Goal: Task Accomplishment & Management: Complete application form

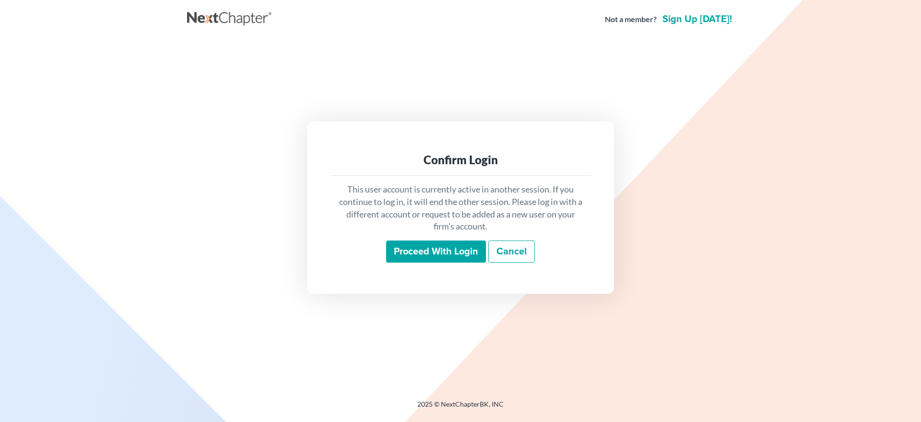
click at [419, 247] on input "Proceed with login" at bounding box center [436, 251] width 100 height 22
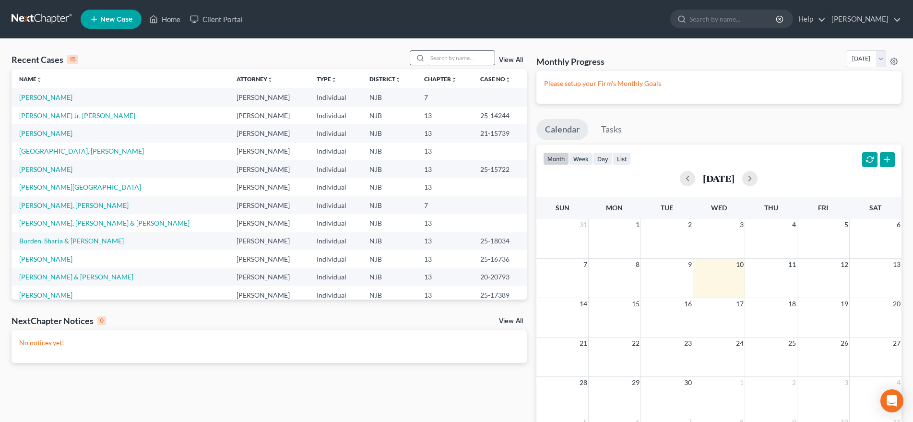
click at [440, 57] on input "search" at bounding box center [460, 58] width 67 height 14
type input "[PERSON_NAME]"
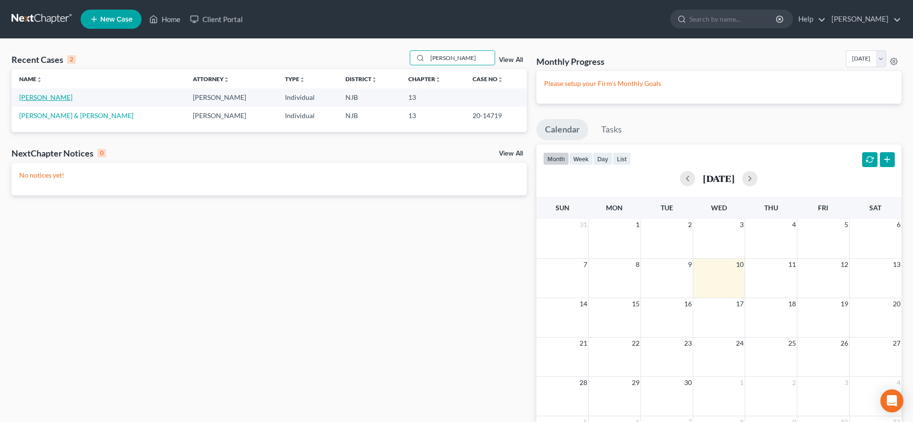
click at [43, 97] on link "[PERSON_NAME]" at bounding box center [45, 97] width 53 height 8
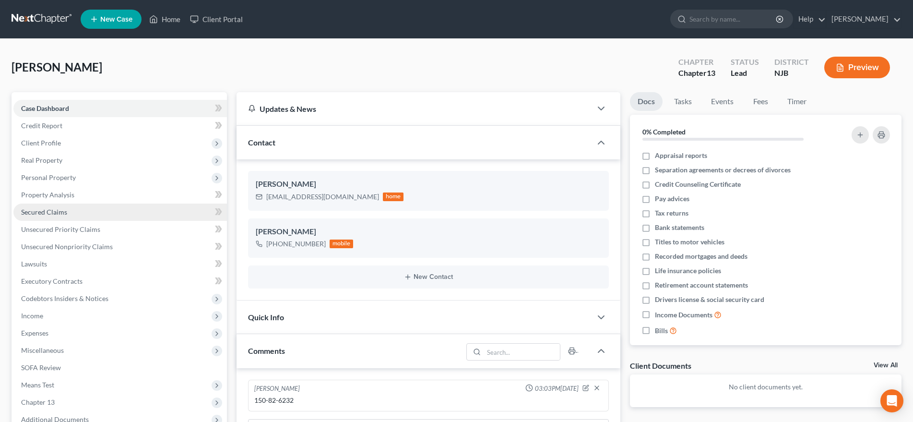
click at [124, 216] on link "Secured Claims" at bounding box center [119, 211] width 213 height 17
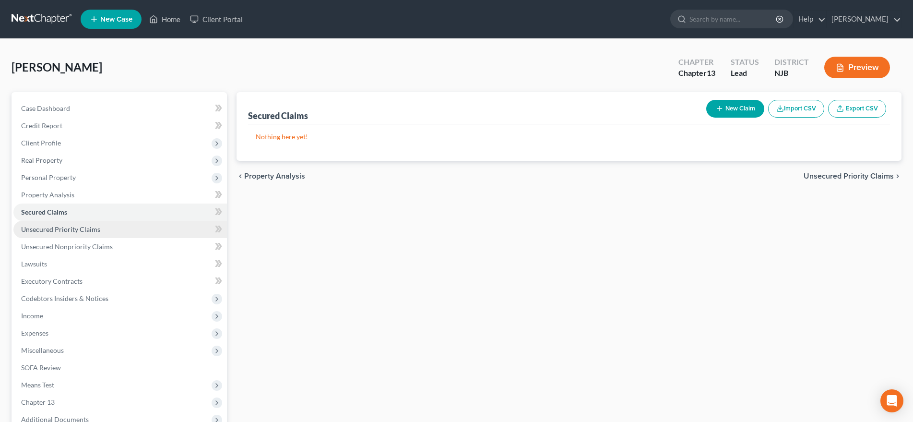
click at [116, 230] on link "Unsecured Priority Claims" at bounding box center [119, 229] width 213 height 17
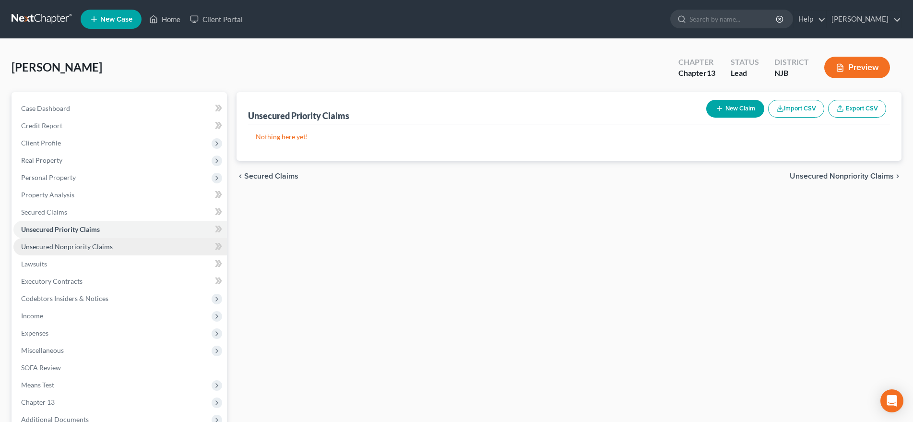
click at [117, 247] on link "Unsecured Nonpriority Claims" at bounding box center [119, 246] width 213 height 17
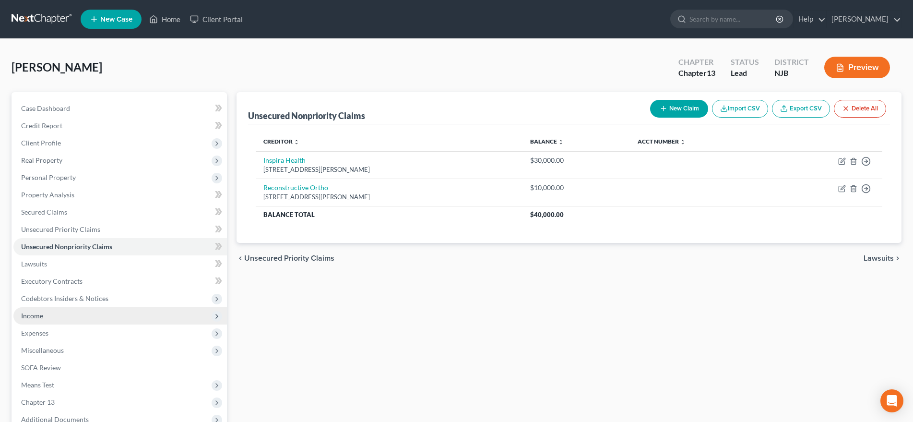
click at [101, 318] on span "Income" at bounding box center [119, 315] width 213 height 17
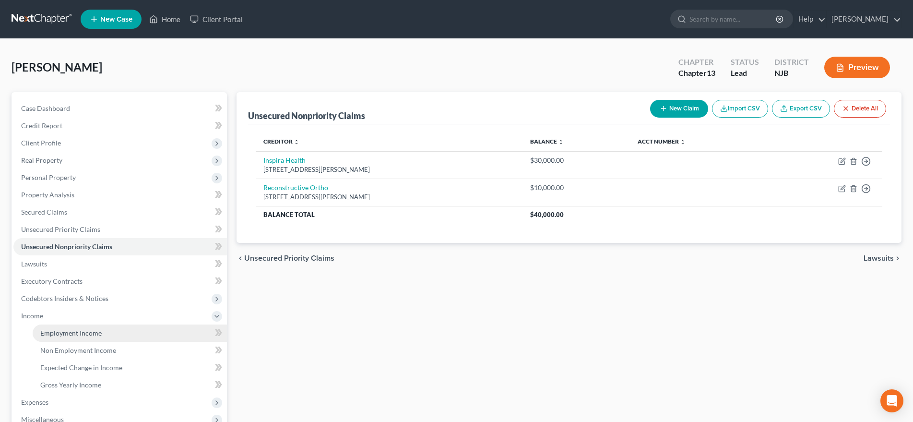
click at [97, 332] on span "Employment Income" at bounding box center [70, 333] width 61 height 8
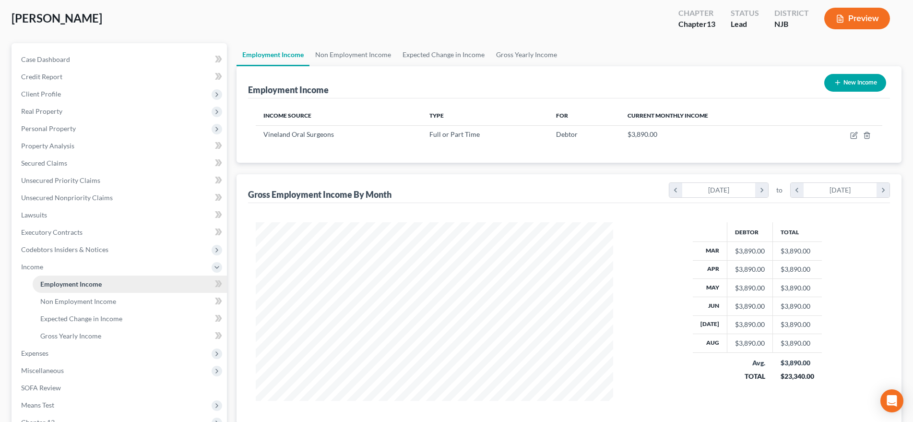
scroll to position [98, 0]
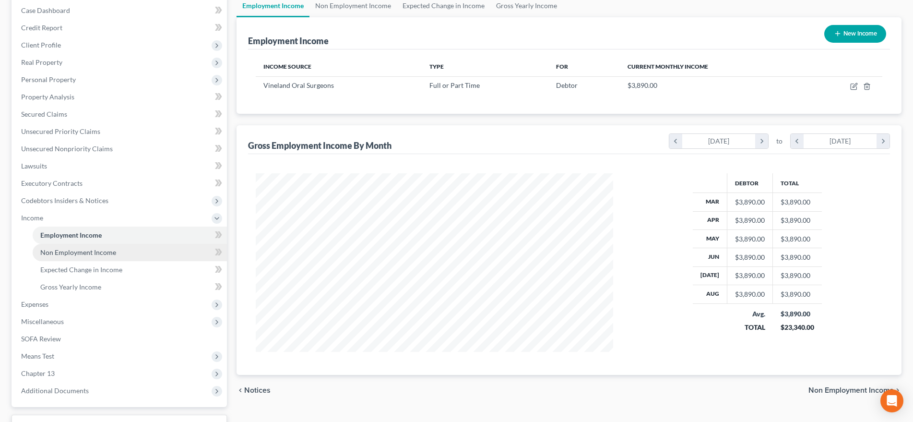
click at [117, 255] on link "Non Employment Income" at bounding box center [130, 252] width 194 height 17
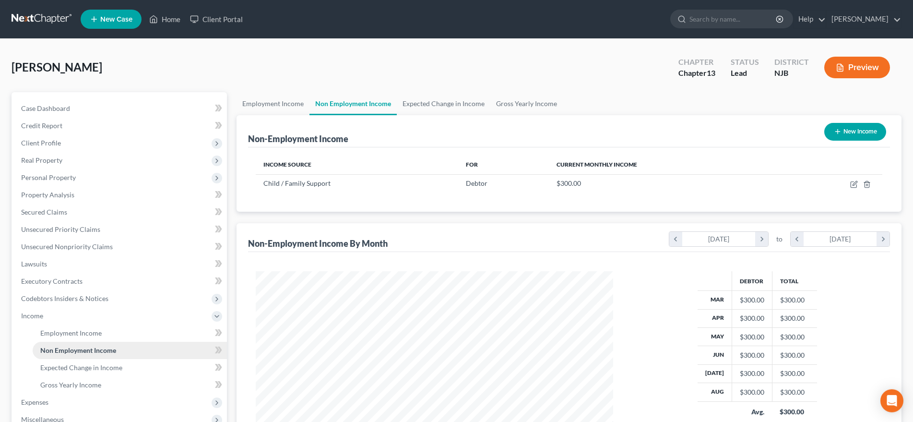
scroll to position [178, 376]
click at [117, 248] on link "Unsecured Nonpriority Claims" at bounding box center [119, 246] width 213 height 17
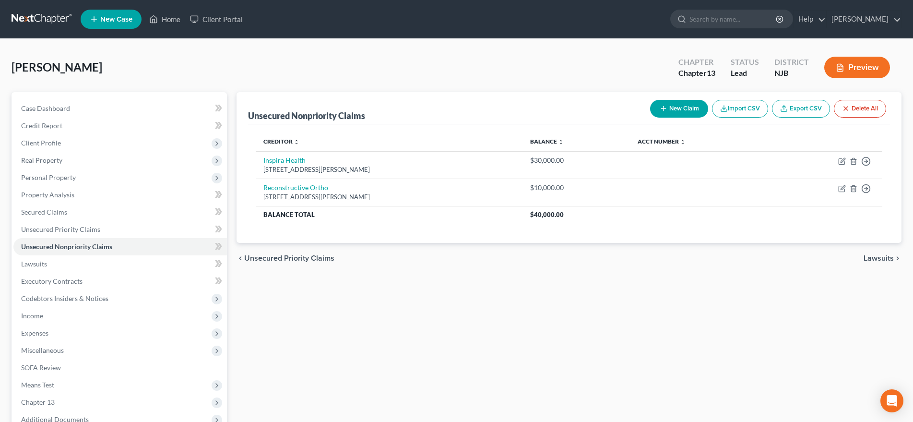
click at [666, 108] on button "New Claim" at bounding box center [679, 109] width 58 height 18
select select "0"
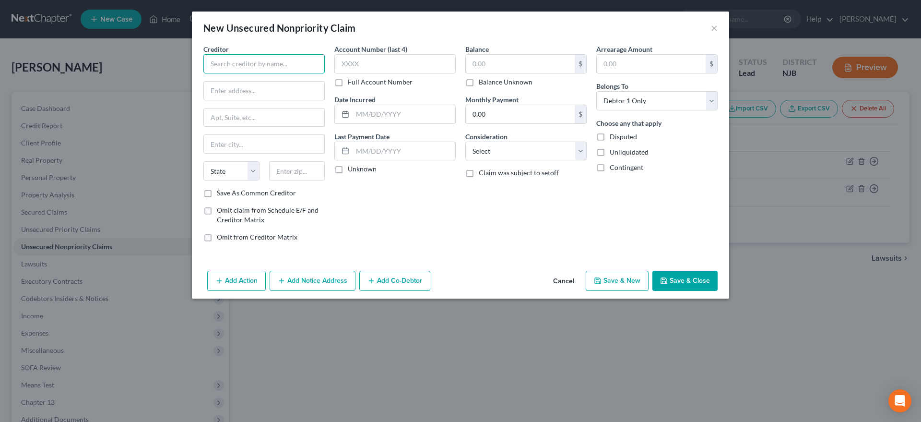
click at [228, 68] on input "text" at bounding box center [263, 63] width 121 height 19
type input "Bridgeton Onized FCU"
click at [293, 91] on input "[STREET_ADDRESS][PERSON_NAME]" at bounding box center [264, 91] width 120 height 18
type input "1"
type input "[STREET_ADDRESS]"
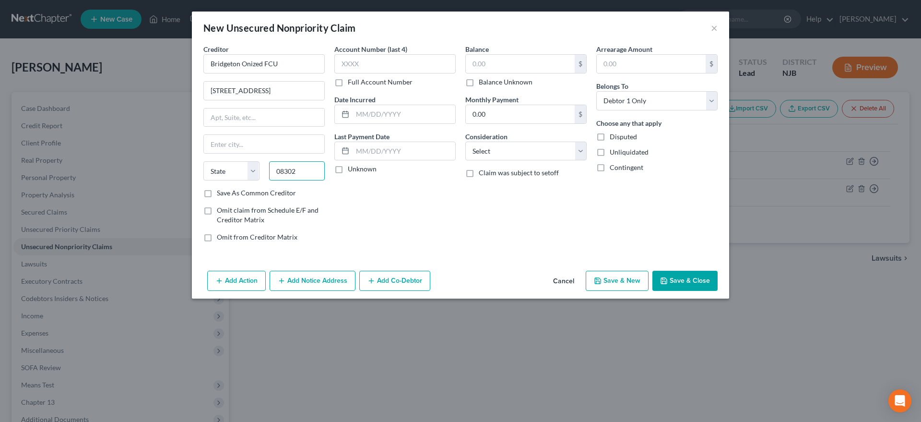
type input "08302"
type input "Bridgeton"
select select "33"
click at [430, 205] on div "Account Number (last 4) Full Account Number Date Incurred Last Payment Date Unk…" at bounding box center [394, 146] width 131 height 205
click at [493, 59] on input "text" at bounding box center [520, 64] width 109 height 18
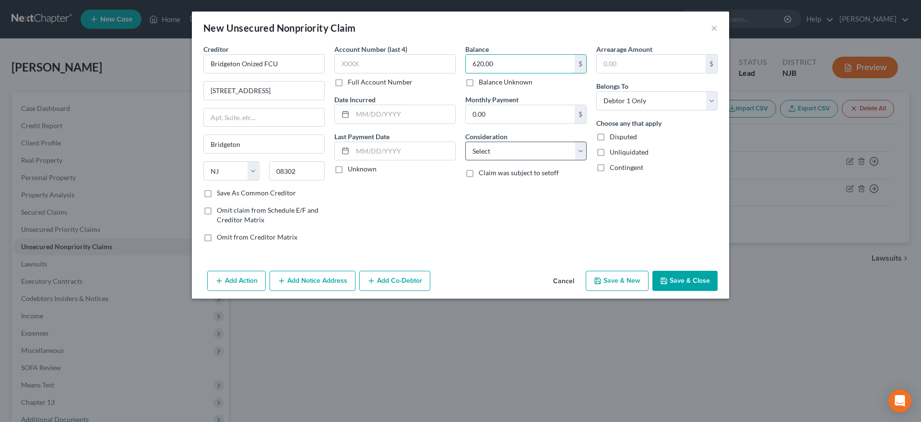
type input "620.00"
click at [465, 141] on select "Select Cable / Satellite Services Collection Agency Credit Card Debt Debt Couns…" at bounding box center [525, 150] width 121 height 19
select select "14"
click option "Other" at bounding box center [0, 0] width 0 height 0
click at [601, 278] on icon "button" at bounding box center [598, 281] width 8 height 8
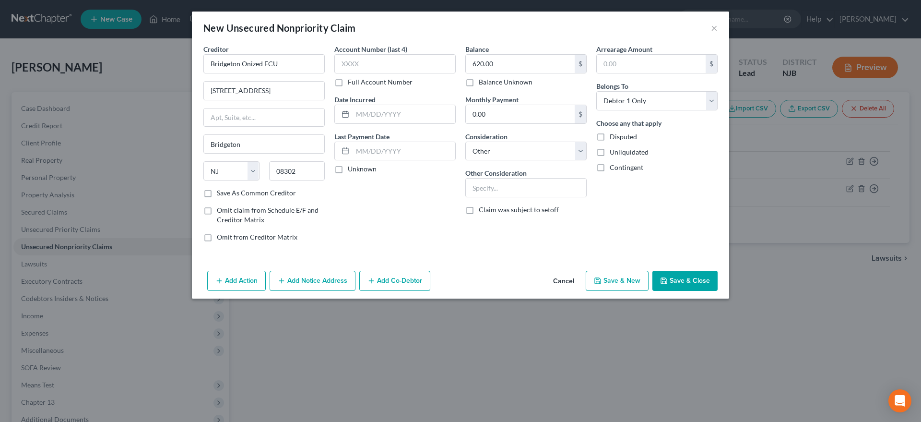
select select "0"
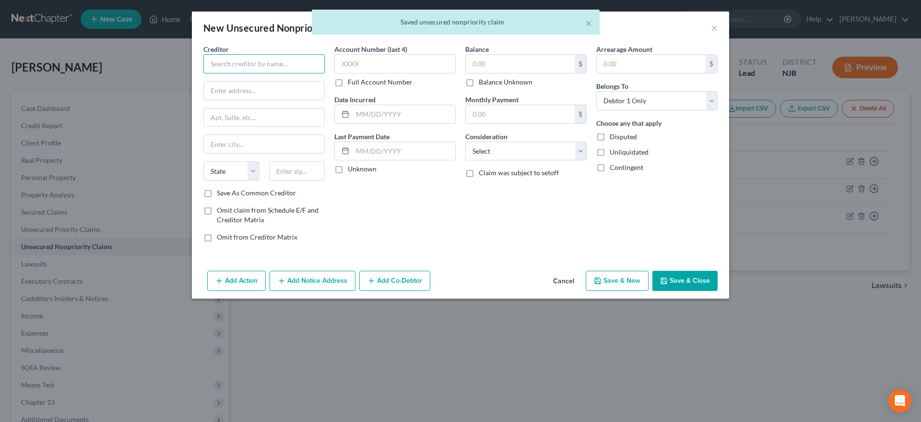
click at [249, 66] on input "text" at bounding box center [263, 63] width 121 height 19
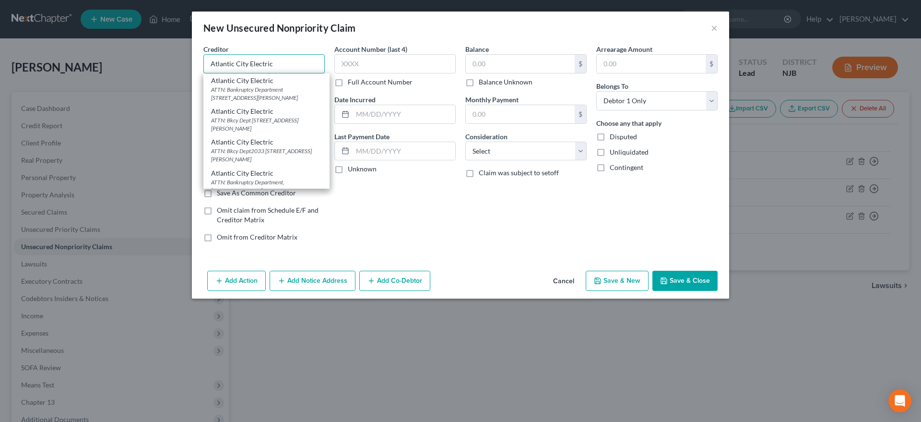
type input "Atlantic City Electric"
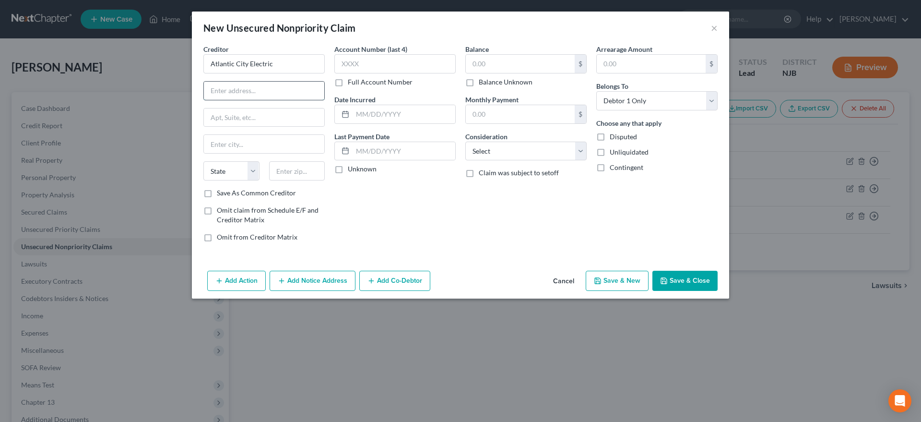
click at [235, 94] on input "text" at bounding box center [264, 91] width 120 height 18
type input "PO Box 17006"
type input "19850"
type input "Wilmington"
select select "7"
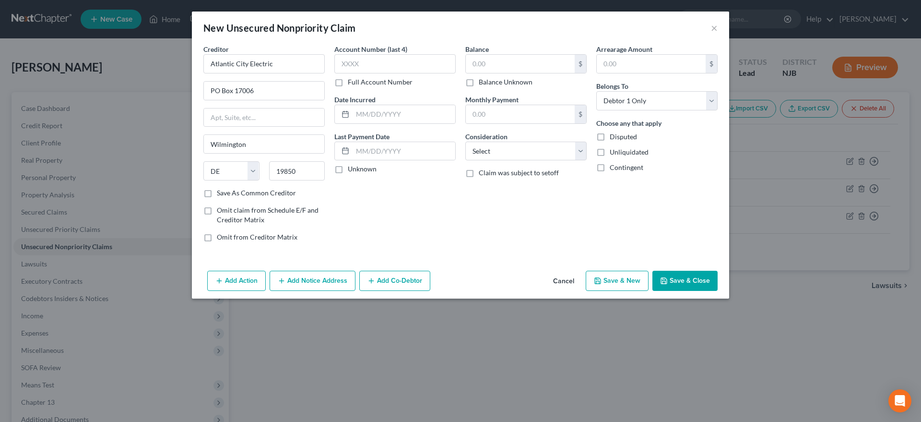
click at [381, 220] on div "Account Number (last 4) Full Account Number Date Incurred Last Payment Date Unk…" at bounding box center [394, 146] width 131 height 205
click at [495, 63] on input "text" at bounding box center [520, 64] width 109 height 18
type input "1,000.00"
select select "14"
click option "Other" at bounding box center [0, 0] width 0 height 0
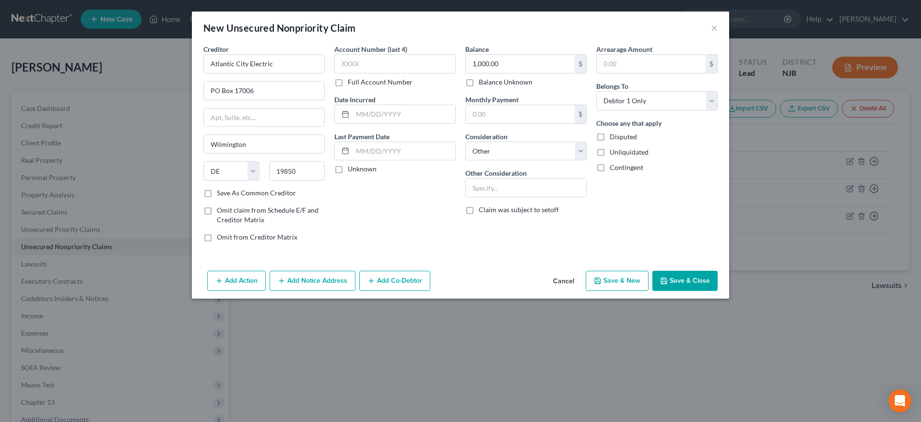
click at [600, 276] on button "Save & New" at bounding box center [617, 280] width 63 height 20
select select "0"
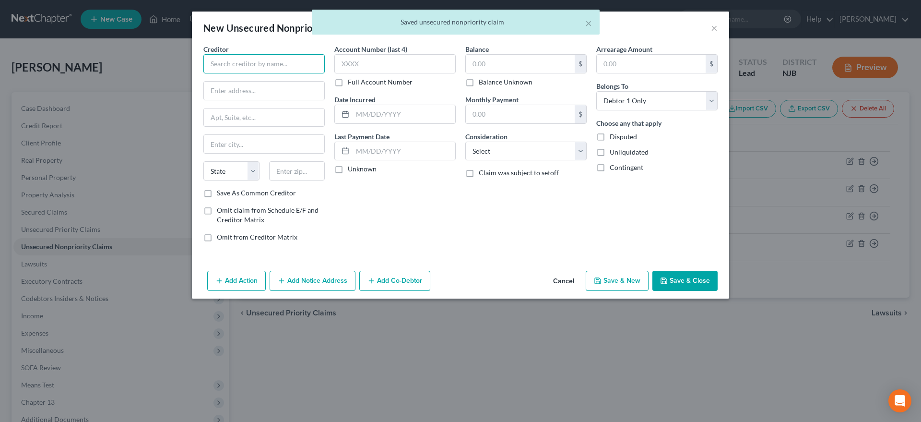
click at [231, 67] on input "text" at bounding box center [263, 63] width 121 height 19
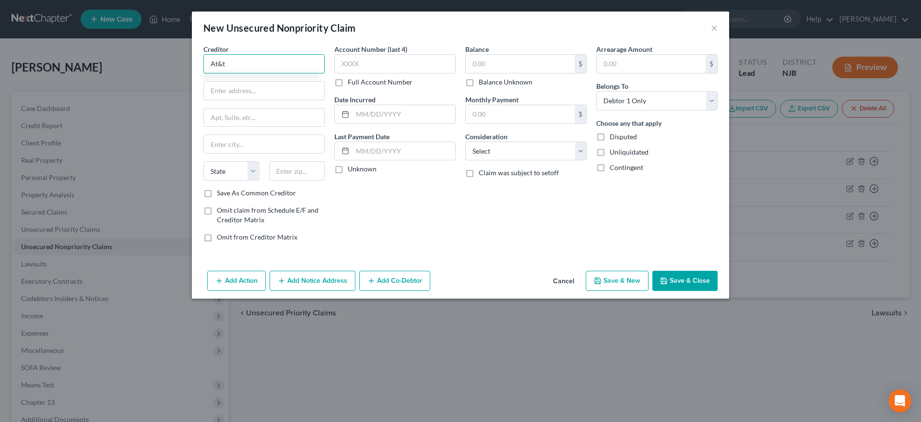
type input "At&t"
type input "[STREET_ADDRESS][PERSON_NAME]"
type input "75202"
click at [370, 208] on div "Account Number (last 4) Full Account Number Date Incurred Last Payment Date Unk…" at bounding box center [394, 146] width 131 height 205
type input "[GEOGRAPHIC_DATA]"
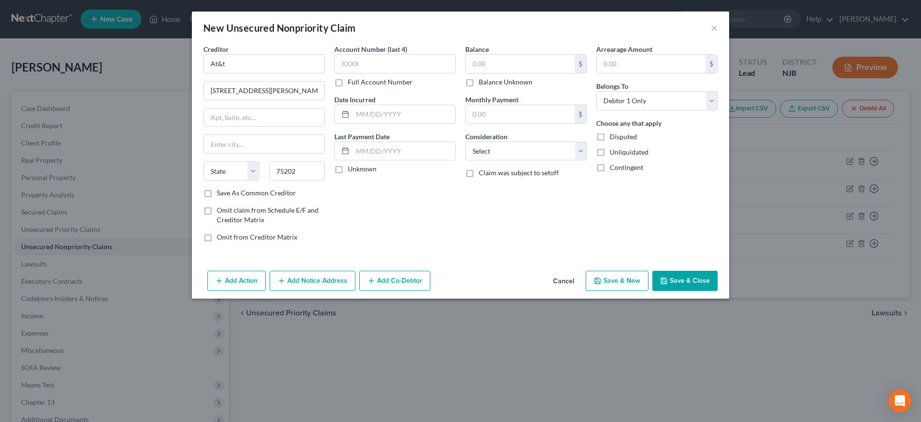
select select "45"
click at [494, 63] on input "text" at bounding box center [520, 64] width 109 height 18
type input "3,564.00"
click at [465, 141] on select "Select Cable / Satellite Services Collection Agency Credit Card Debt Debt Couns…" at bounding box center [525, 150] width 121 height 19
select select "14"
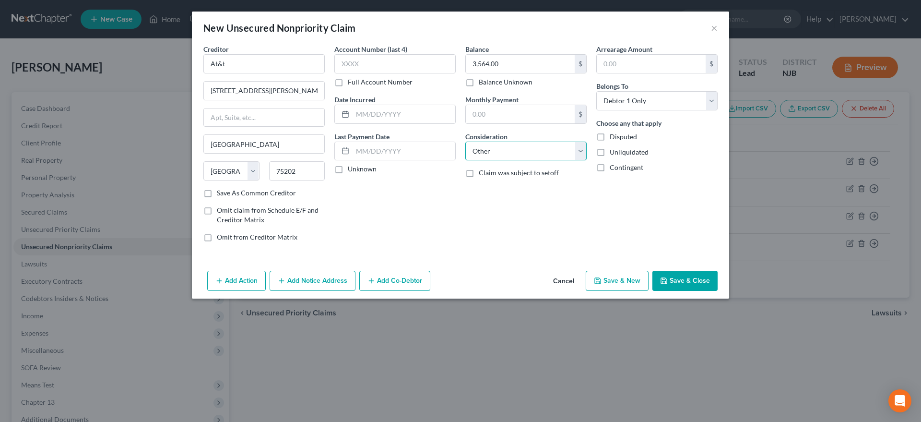
click option "Other" at bounding box center [0, 0] width 0 height 0
click at [596, 281] on icon "button" at bounding box center [598, 281] width 8 height 8
type input "0.00"
select select "0"
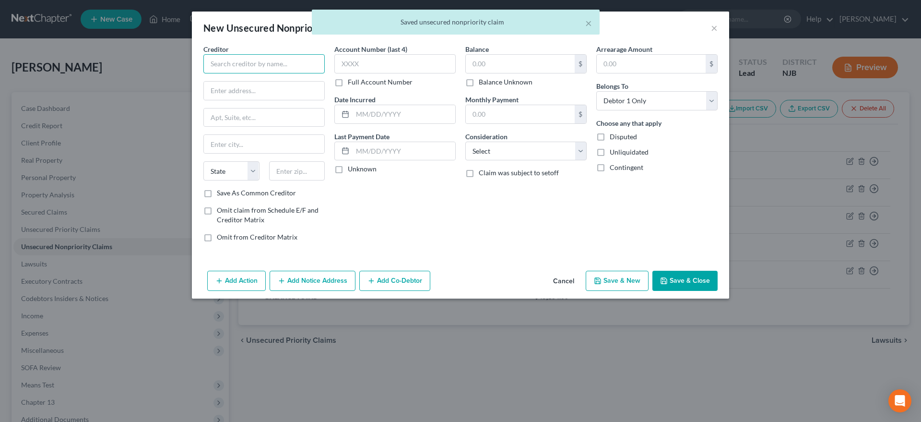
click at [231, 64] on input "text" at bounding box center [263, 63] width 121 height 19
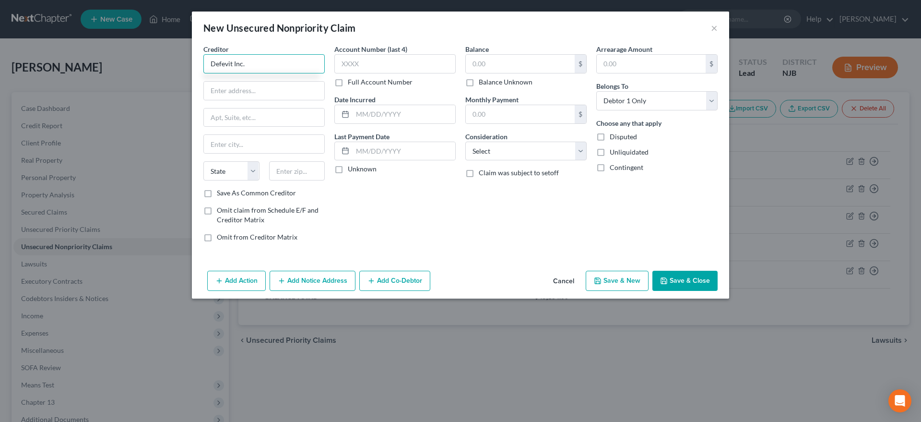
type input "Defevit Inc."
type input "PO Box 1201"
type input "63640"
type input "[GEOGRAPHIC_DATA]"
select select "26"
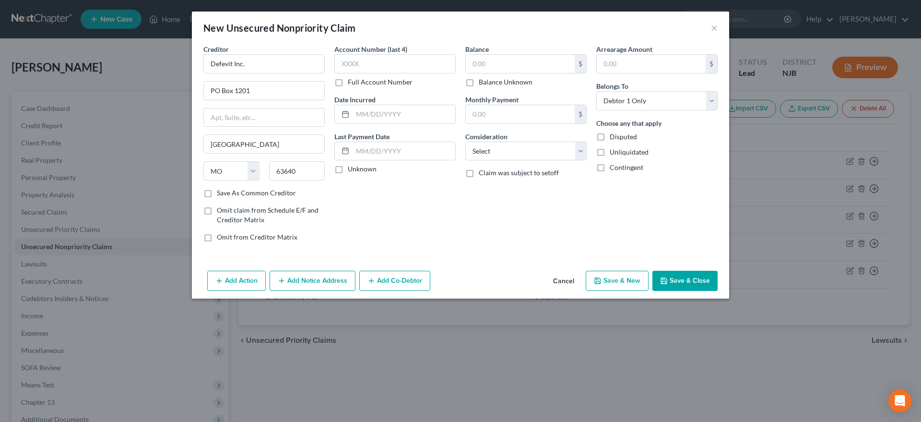
click at [374, 218] on div "Account Number (last 4) Full Account Number Date Incurred Last Payment Date Unk…" at bounding box center [394, 146] width 131 height 205
click at [493, 62] on input "text" at bounding box center [520, 64] width 109 height 18
type input "225.00"
select select "14"
click option "Other" at bounding box center [0, 0] width 0 height 0
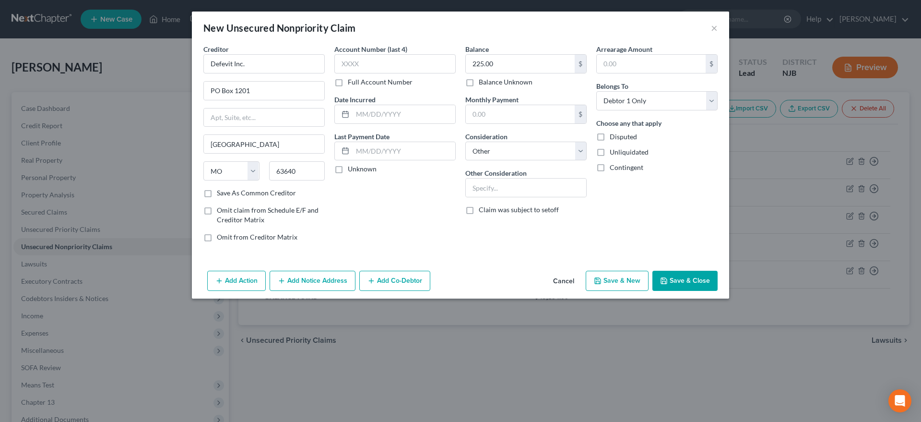
click at [605, 280] on button "Save & New" at bounding box center [617, 280] width 63 height 20
select select "0"
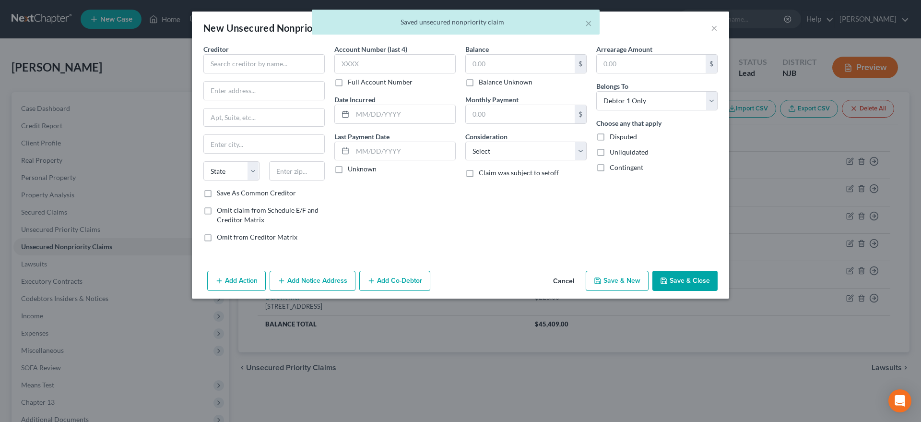
type input "0.00"
click at [225, 64] on input "text" at bounding box center [263, 63] width 121 height 19
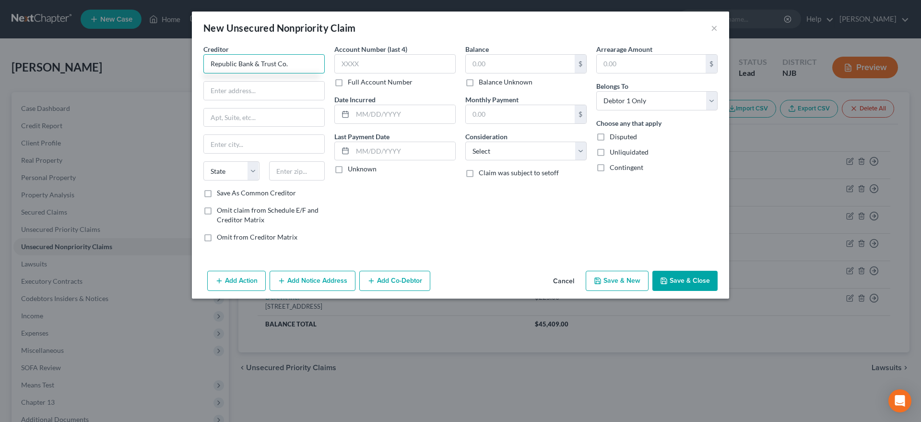
type input "Republic Bank & Trust Co."
type input "[STREET_ADDRESS]"
type input "40202"
click at [415, 205] on div "Account Number (last 4) Full Account Number Date Incurred Last Payment Date Unk…" at bounding box center [394, 146] width 131 height 205
type input "[GEOGRAPHIC_DATA]"
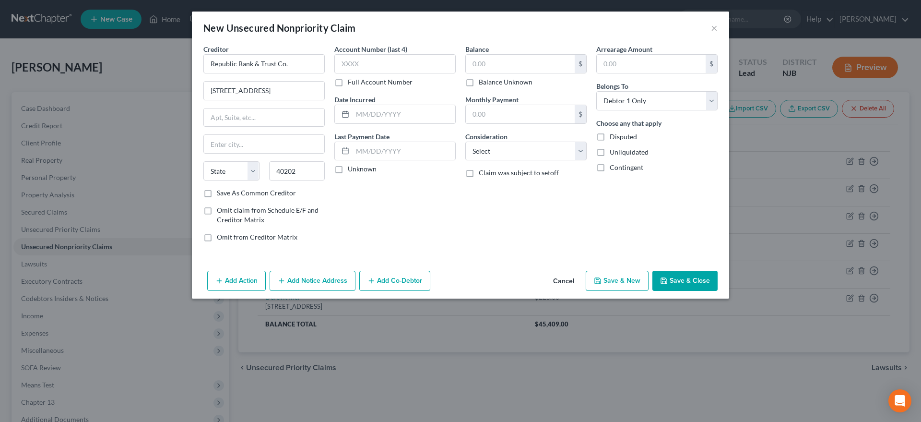
select select "18"
click at [492, 61] on input "text" at bounding box center [520, 64] width 109 height 18
type input "2,971.00"
click at [465, 141] on select "Select Cable / Satellite Services Collection Agency Credit Card Debt Debt Couns…" at bounding box center [525, 150] width 121 height 19
select select "14"
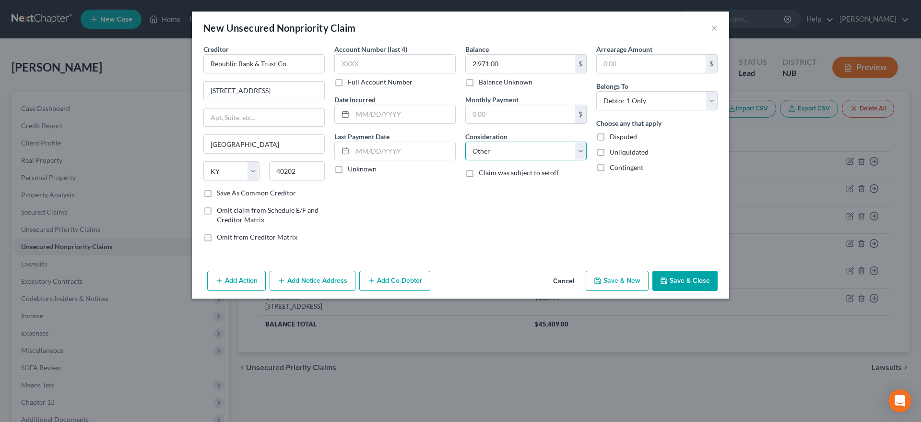
click option "Other" at bounding box center [0, 0] width 0 height 0
click at [605, 280] on button "Save & New" at bounding box center [617, 280] width 63 height 20
select select "0"
type input "0.00"
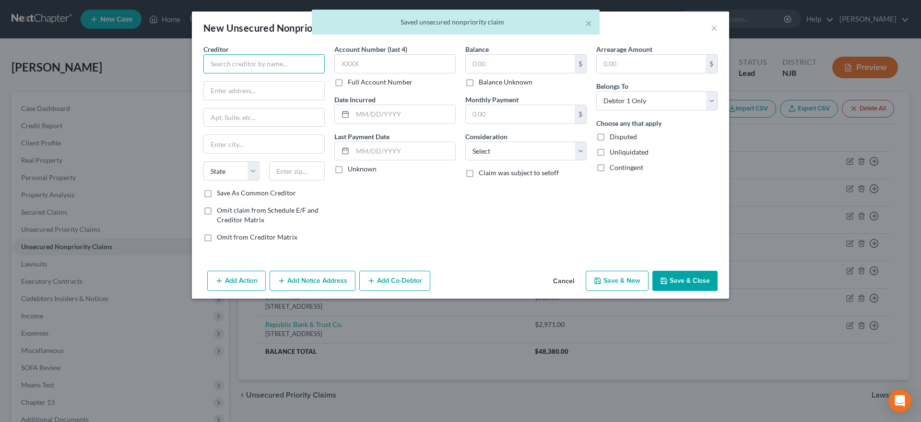
click at [219, 64] on input "text" at bounding box center [263, 63] width 121 height 19
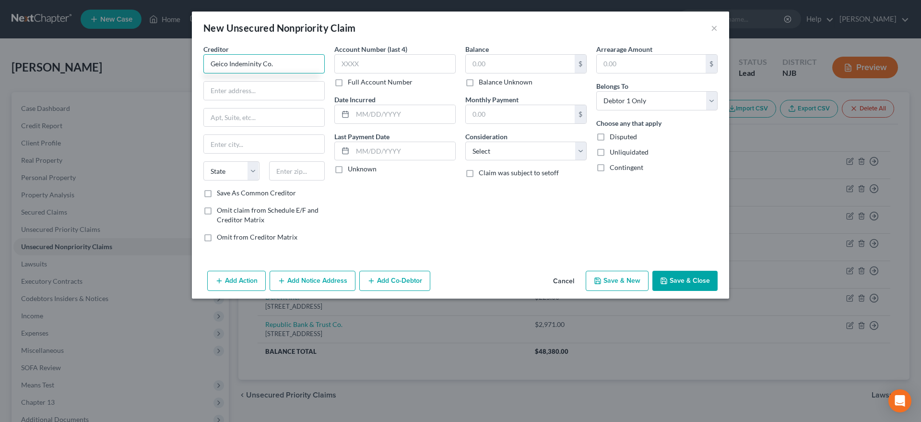
type input "Geico Indeminity Co."
type input "1 [GEOGRAPHIC_DATA]"
type input "20076"
type input "[US_STATE]"
select select "8"
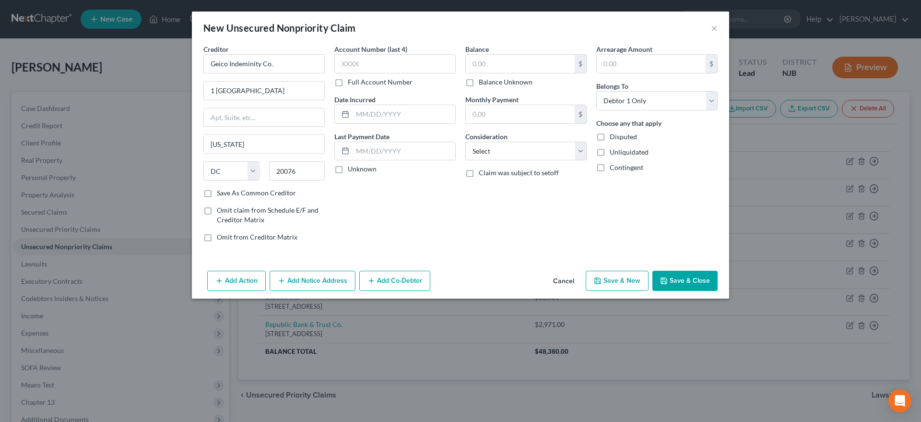
click at [412, 228] on div "Account Number (last 4) Full Account Number Date Incurred Last Payment Date Unk…" at bounding box center [394, 146] width 131 height 205
click at [488, 58] on input "text" at bounding box center [520, 64] width 109 height 18
type input "86.00"
click at [465, 141] on select "Select Cable / Satellite Services Collection Agency Credit Card Debt Debt Couns…" at bounding box center [525, 150] width 121 height 19
select select "14"
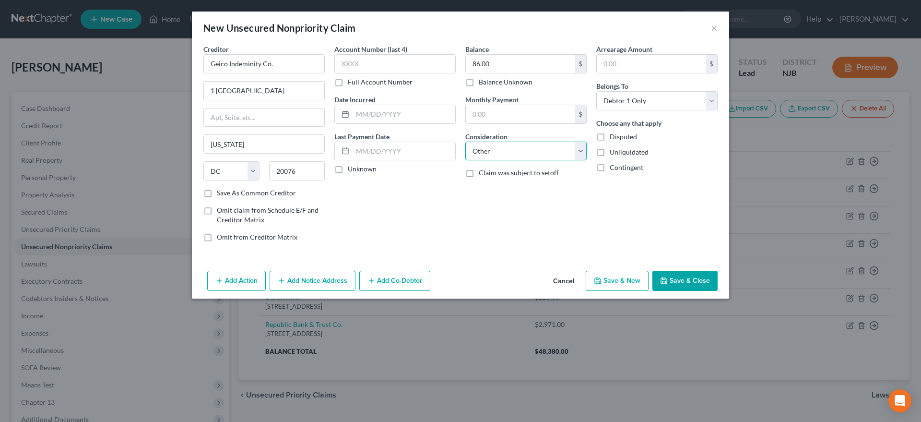
click option "Other" at bounding box center [0, 0] width 0 height 0
click at [492, 359] on div "New Unsecured Nonpriority Claim × Creditor * Geico Indeminity Co. 1 [GEOGRAPHIC…" at bounding box center [460, 211] width 921 height 422
click at [619, 285] on button "Save & New" at bounding box center [617, 280] width 63 height 20
select select "0"
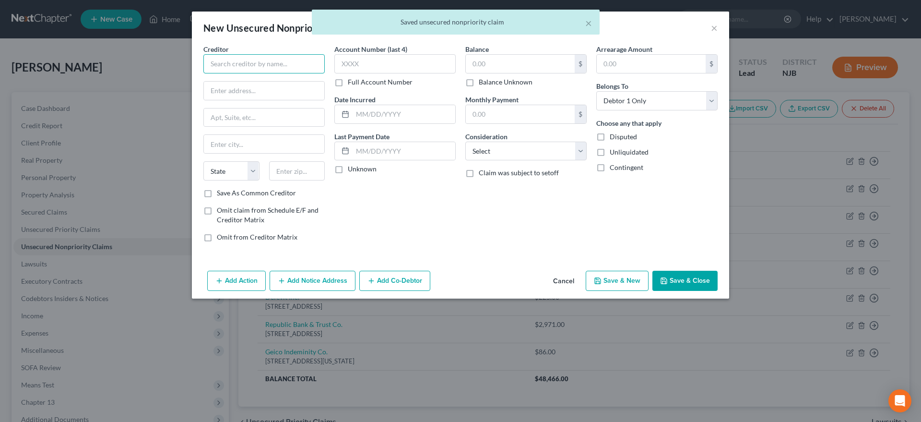
click at [235, 63] on input "text" at bounding box center [263, 63] width 121 height 19
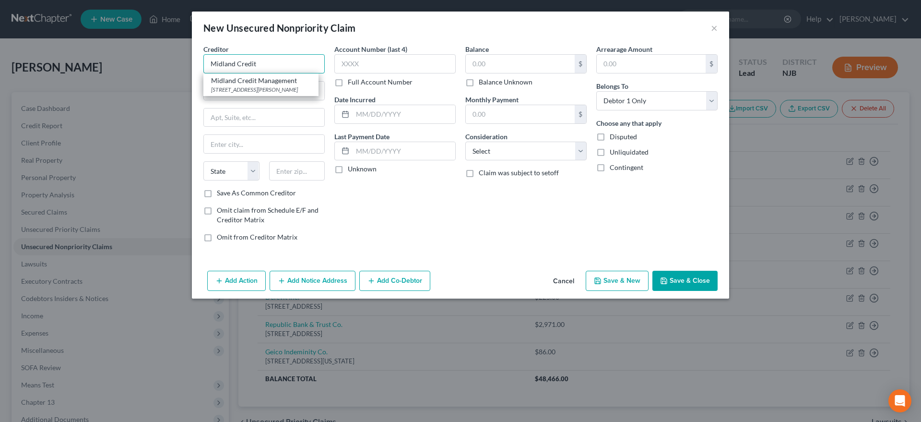
type input "Midland Credit"
type input "[STREET_ADDRESS]"
type input "Suite 300"
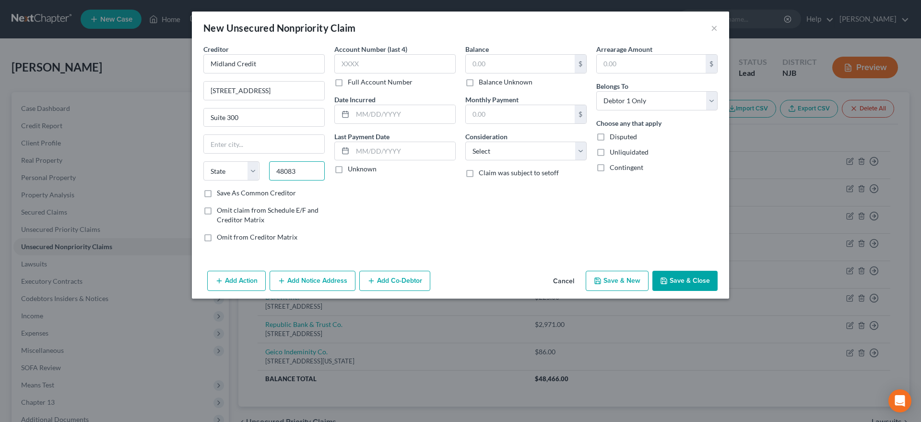
type input "48083"
click at [386, 216] on div "Account Number (last 4) Full Account Number Date Incurred Last Payment Date Unk…" at bounding box center [394, 146] width 131 height 205
type input "[PERSON_NAME]"
select select "23"
click at [495, 64] on input "text" at bounding box center [520, 64] width 109 height 18
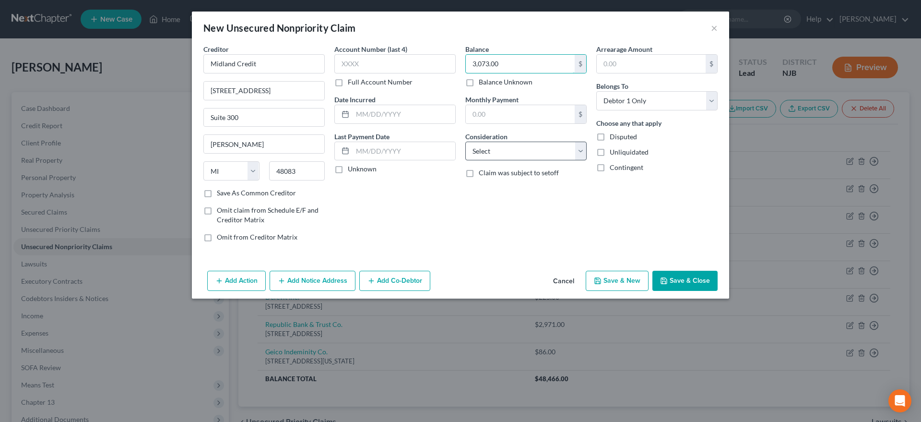
type input "3,073.00"
click at [465, 141] on select "Select Cable / Satellite Services Collection Agency Credit Card Debt Debt Couns…" at bounding box center [525, 150] width 121 height 19
select select "14"
click option "Other" at bounding box center [0, 0] width 0 height 0
click at [611, 278] on button "Save & New" at bounding box center [617, 280] width 63 height 20
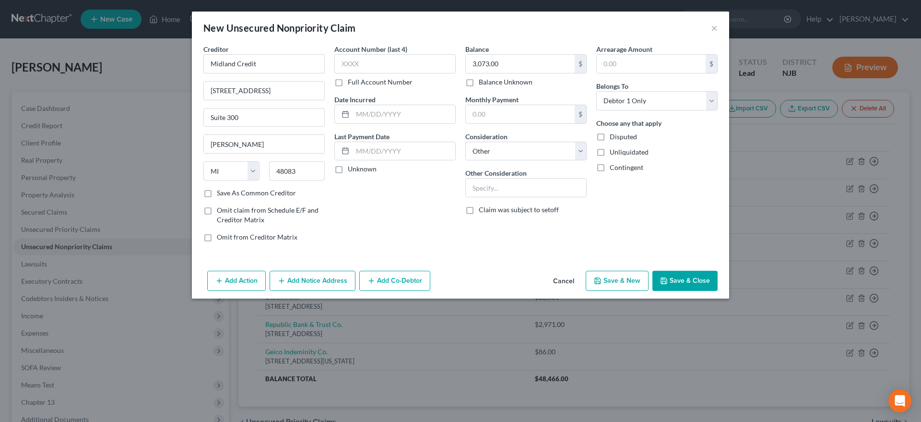
select select "0"
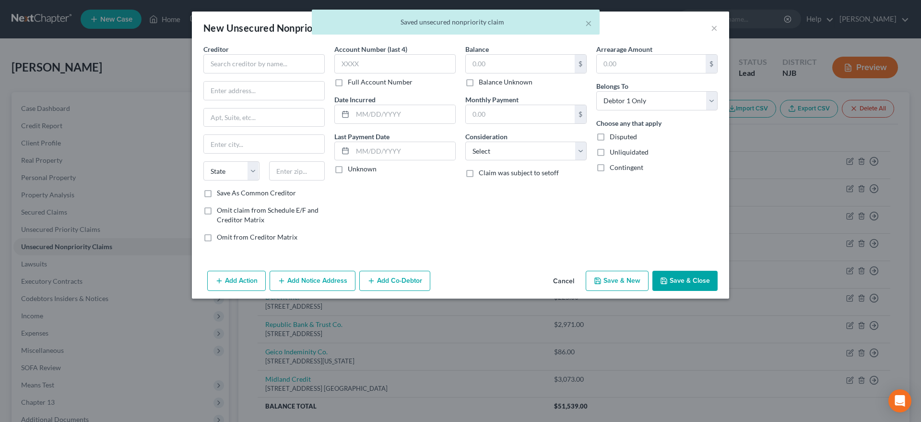
click at [368, 222] on div "Account Number (last 4) Full Account Number Date Incurred Last Payment Date Unk…" at bounding box center [394, 146] width 131 height 205
click at [223, 60] on input "text" at bounding box center [263, 63] width 121 height 19
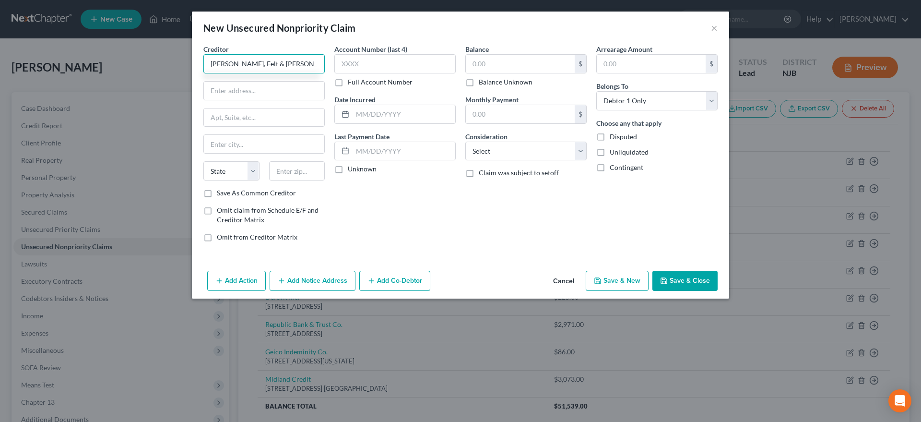
type input "[PERSON_NAME], Felt & [PERSON_NAME]"
type input "[STREET_ADDRESS][PERSON_NAME]"
type input "07054"
type input "Parsippany"
select select "33"
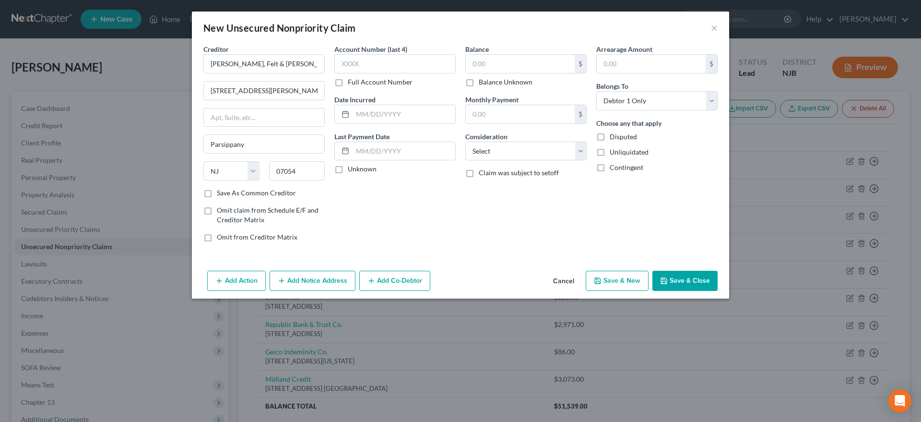
click at [381, 215] on div "Account Number (last 4) Full Account Number Date Incurred Last Payment Date Unk…" at bounding box center [394, 146] width 131 height 205
click at [512, 66] on input "text" at bounding box center [520, 64] width 109 height 18
type input "00.00"
click at [465, 141] on select "Select Cable / Satellite Services Collection Agency Credit Card Debt Debt Couns…" at bounding box center [525, 150] width 121 height 19
select select "14"
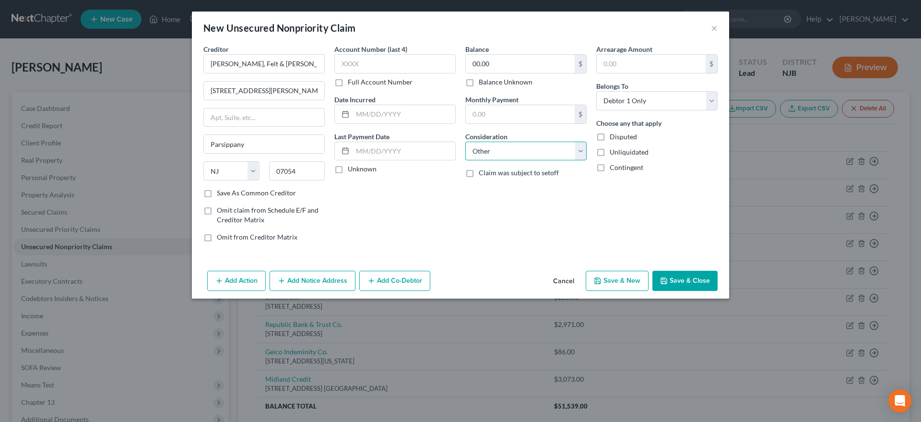
click option "Other" at bounding box center [0, 0] width 0 height 0
click at [494, 358] on div "New Unsecured Nonpriority Claim × Creditor * [PERSON_NAME], Felt & [PERSON_NAME…" at bounding box center [460, 211] width 921 height 422
click at [599, 278] on icon "button" at bounding box center [598, 281] width 8 height 8
select select "0"
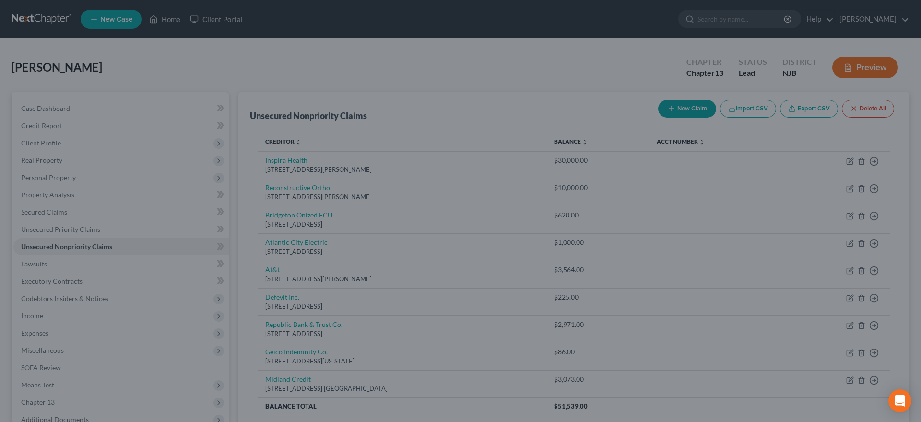
type input "0.00"
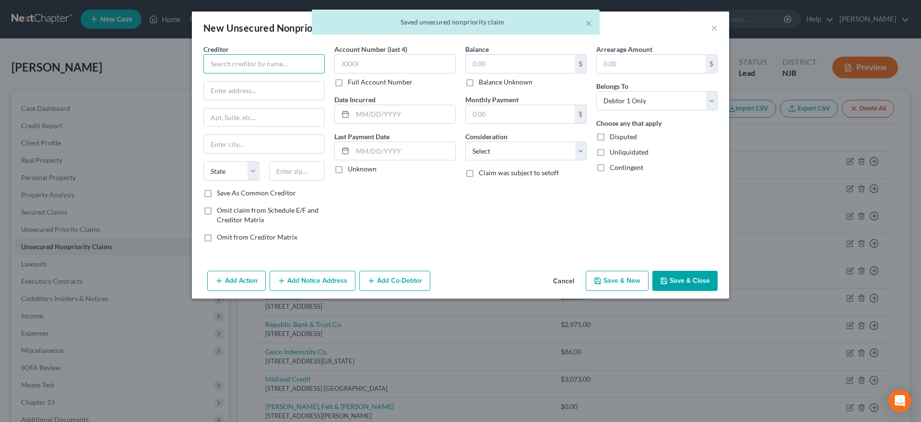
click at [224, 66] on input "text" at bounding box center [263, 63] width 121 height 19
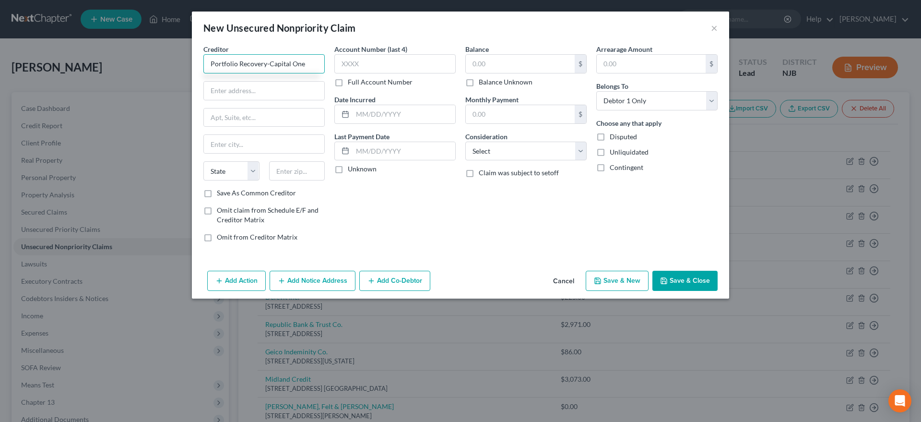
type input "Portfolio Recovery-Capital One"
type input "[STREET_ADDRESS]"
type input "23502"
type input "[GEOGRAPHIC_DATA]"
select select "48"
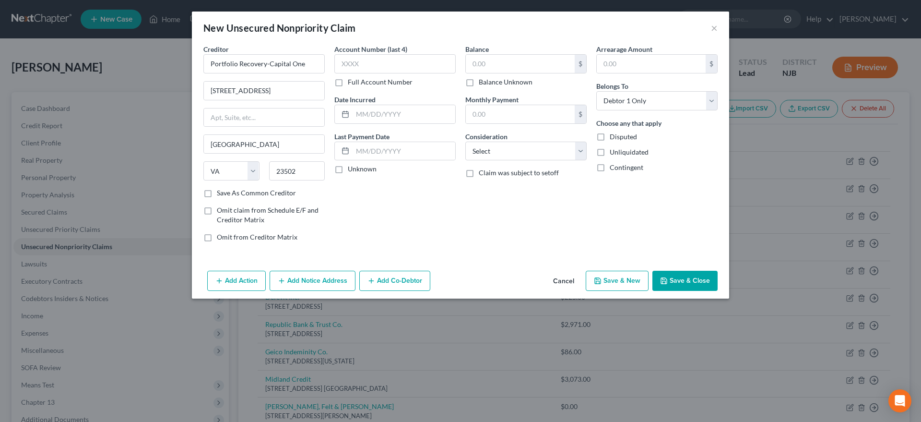
click at [409, 220] on div "Account Number (last 4) Full Account Number Date Incurred Last Payment Date Unk…" at bounding box center [394, 146] width 131 height 205
click at [490, 60] on input "text" at bounding box center [520, 64] width 109 height 18
type input "851.00"
click at [465, 141] on select "Select Cable / Satellite Services Collection Agency Credit Card Debt Debt Couns…" at bounding box center [525, 150] width 121 height 19
select select "14"
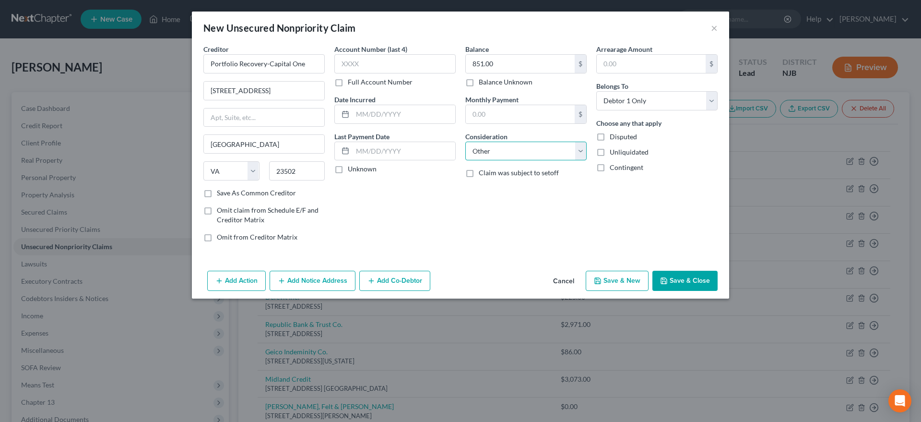
click option "Other" at bounding box center [0, 0] width 0 height 0
click at [597, 281] on icon "button" at bounding box center [598, 281] width 8 height 8
select select "0"
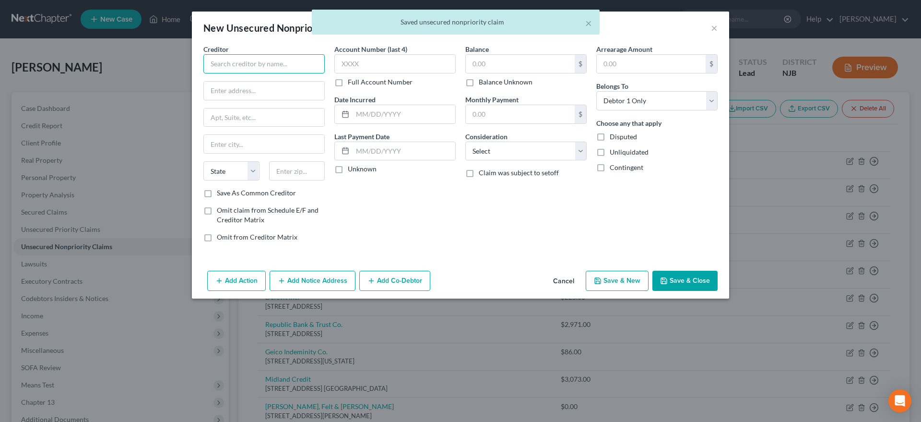
click at [225, 63] on input "text" at bounding box center [263, 63] width 121 height 19
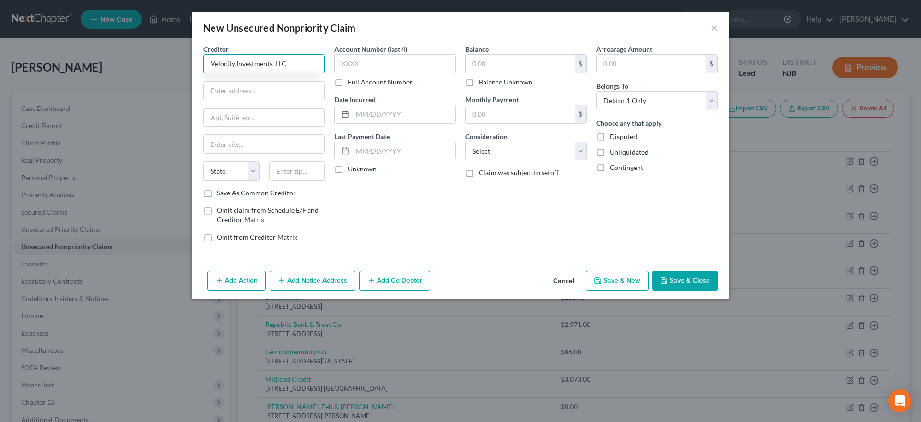
type input "Velocity Investments, LLC"
type input "4"
type input "[STREET_ADDRESS][PERSON_NAME]"
type input "14206"
type input "Buffalo"
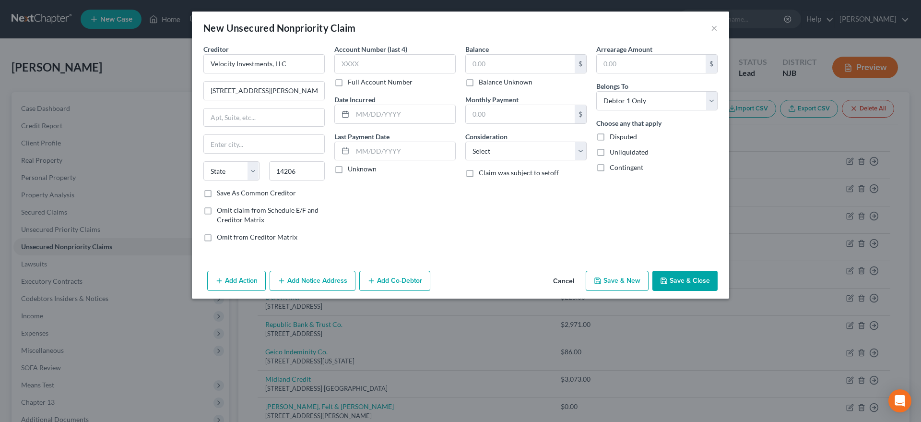
select select "35"
click at [429, 221] on div "Account Number (last 4) Full Account Number Date Incurred Last Payment Date Unk…" at bounding box center [394, 146] width 131 height 205
click at [505, 63] on input "text" at bounding box center [520, 64] width 109 height 18
type input "7,495.00"
select select "14"
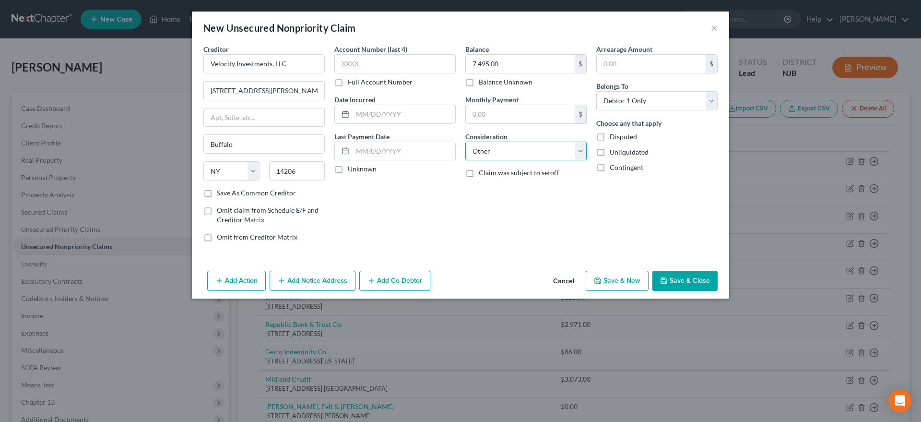
click option "Other" at bounding box center [0, 0] width 0 height 0
click at [499, 185] on input "text" at bounding box center [526, 187] width 120 height 18
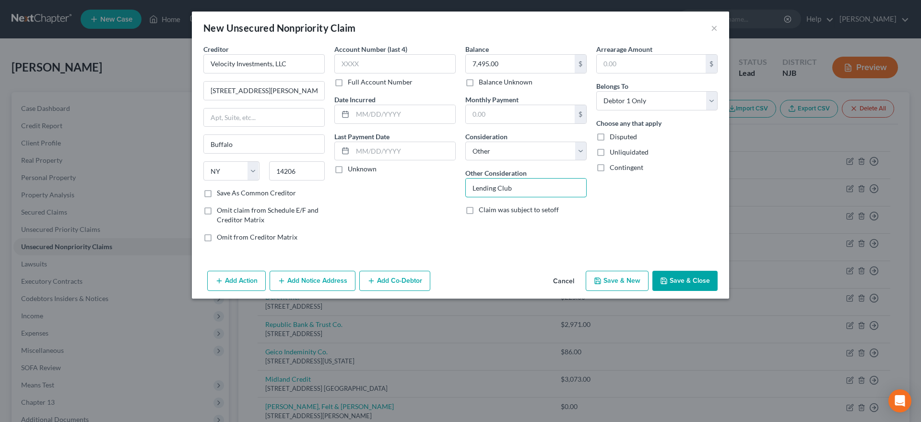
type input "Lending Club"
click at [619, 282] on button "Save & New" at bounding box center [617, 280] width 63 height 20
select select "0"
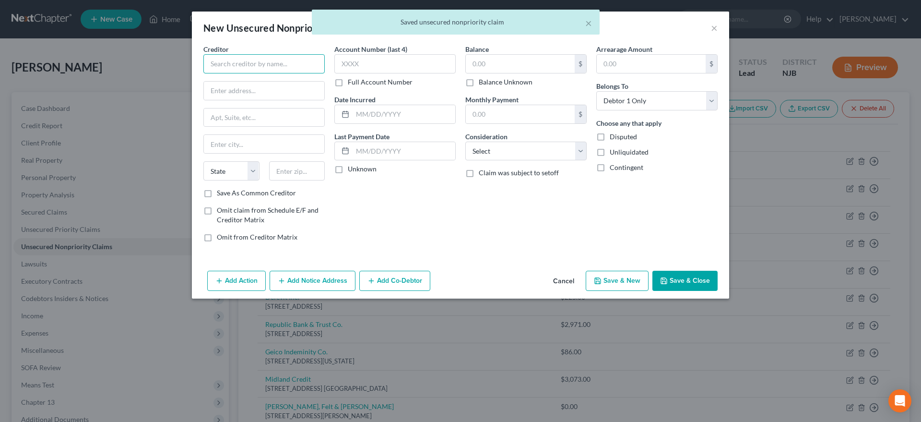
click at [229, 62] on input "text" at bounding box center [263, 63] width 121 height 19
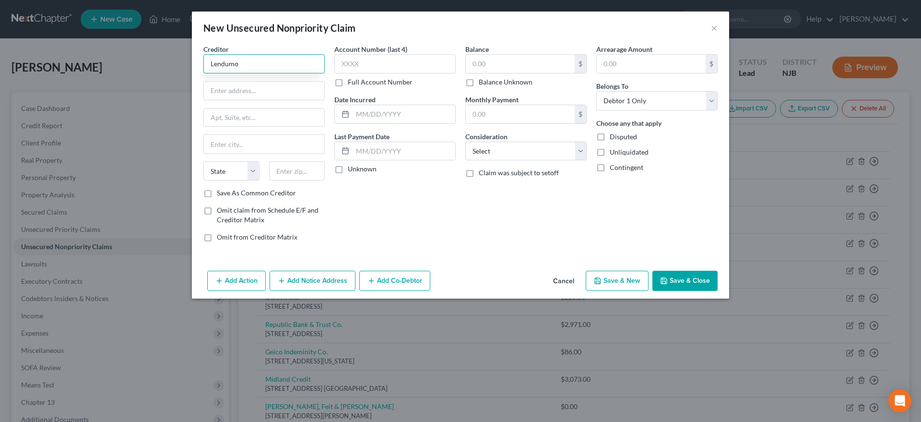
type input "Lendumo"
type input "PO Box 542"
type input "54538"
click at [402, 219] on div "Account Number (last 4) Full Account Number Date Incurred Last Payment Date Unk…" at bounding box center [394, 146] width 131 height 205
type input "Lac Du Flambeau"
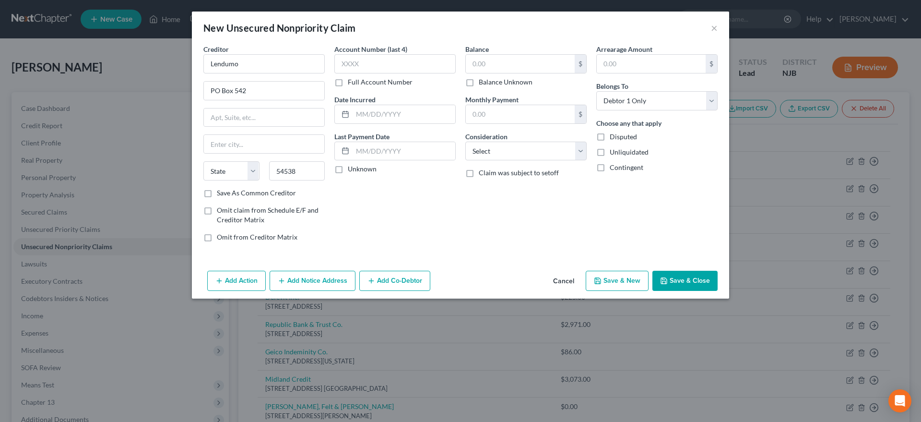
select select "52"
click at [495, 65] on input "text" at bounding box center [520, 64] width 109 height 18
type input "1,000.00"
click at [465, 141] on select "Select Cable / Satellite Services Collection Agency Credit Card Debt Debt Couns…" at bounding box center [525, 150] width 121 height 19
select select "14"
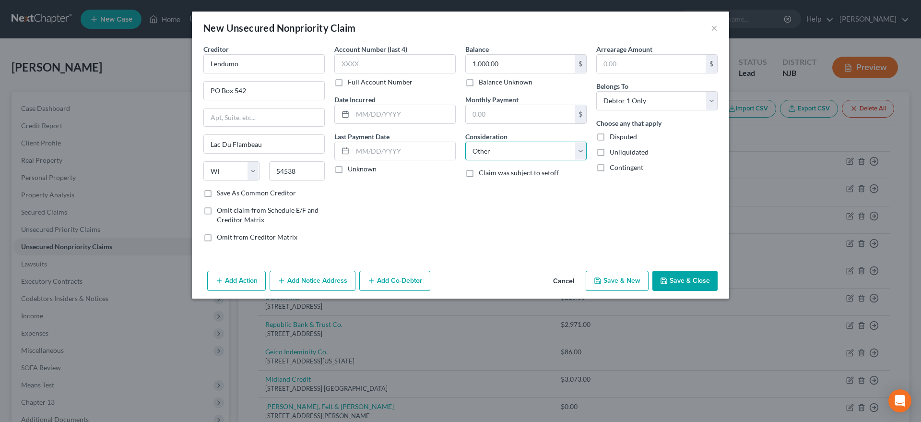
click option "Other" at bounding box center [0, 0] width 0 height 0
click at [601, 281] on icon "button" at bounding box center [598, 281] width 8 height 8
select select "0"
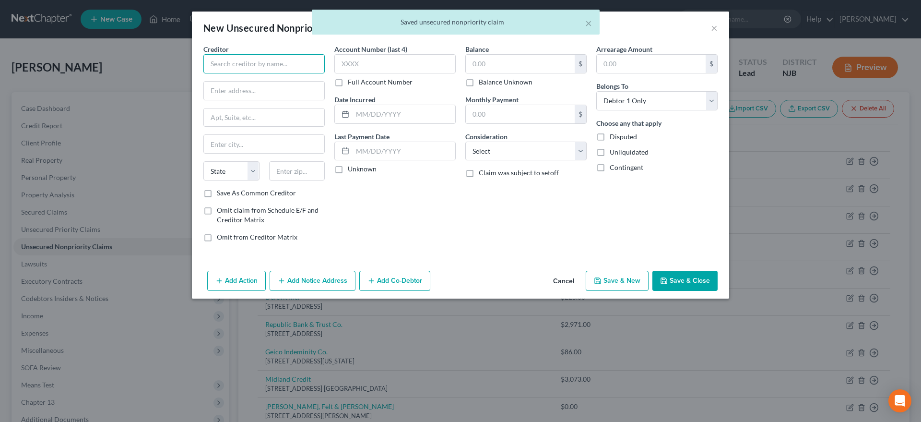
click at [220, 60] on input "text" at bounding box center [263, 63] width 121 height 19
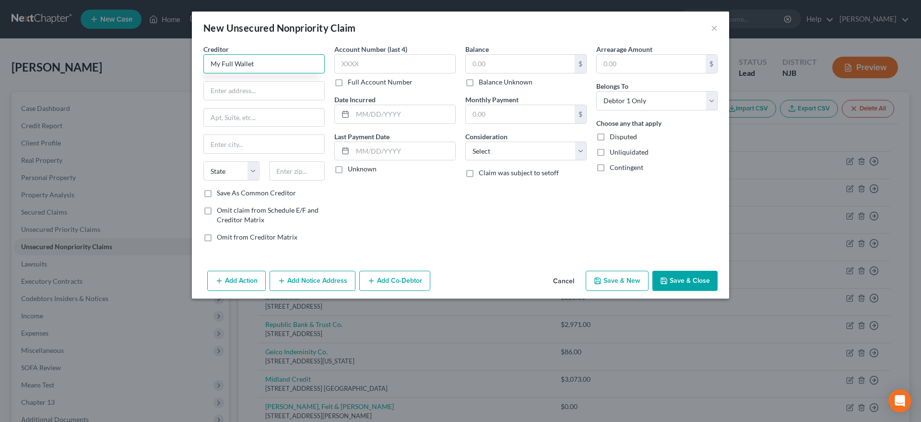
type input "My Full Wallet"
type input "[STREET_ADDRESS]"
type input "57716"
type input "Batesland"
select select "43"
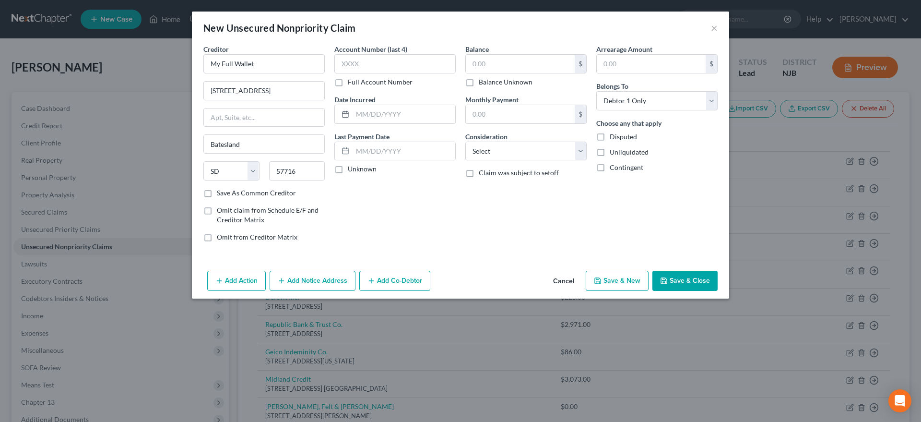
click at [407, 223] on div "Account Number (last 4) Full Account Number Date Incurred Last Payment Date Unk…" at bounding box center [394, 146] width 131 height 205
click at [500, 64] on input "text" at bounding box center [520, 64] width 109 height 18
type input "1,150.00"
click at [465, 141] on select "Select Cable / Satellite Services Collection Agency Credit Card Debt Debt Couns…" at bounding box center [525, 150] width 121 height 19
select select "14"
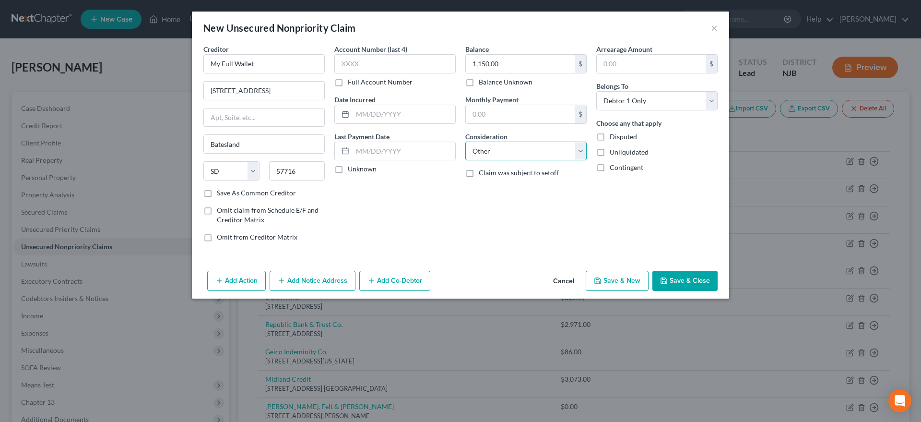
click option "Other" at bounding box center [0, 0] width 0 height 0
click at [613, 278] on button "Save & New" at bounding box center [617, 280] width 63 height 20
select select "0"
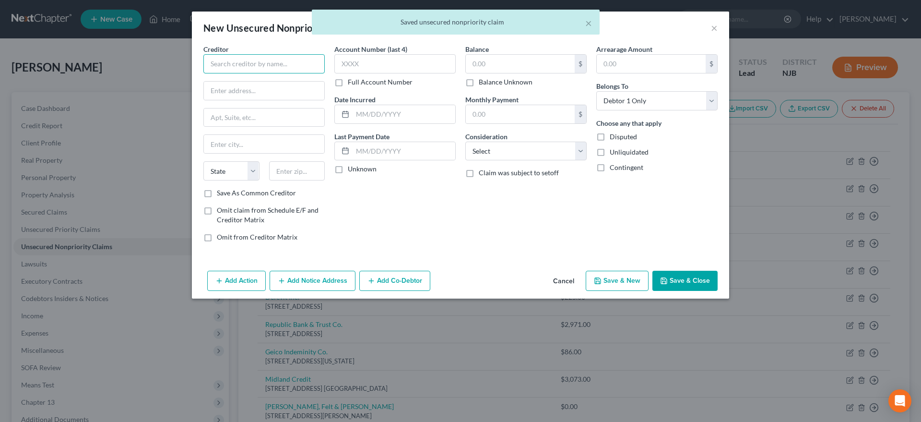
click at [238, 67] on input "text" at bounding box center [263, 63] width 121 height 19
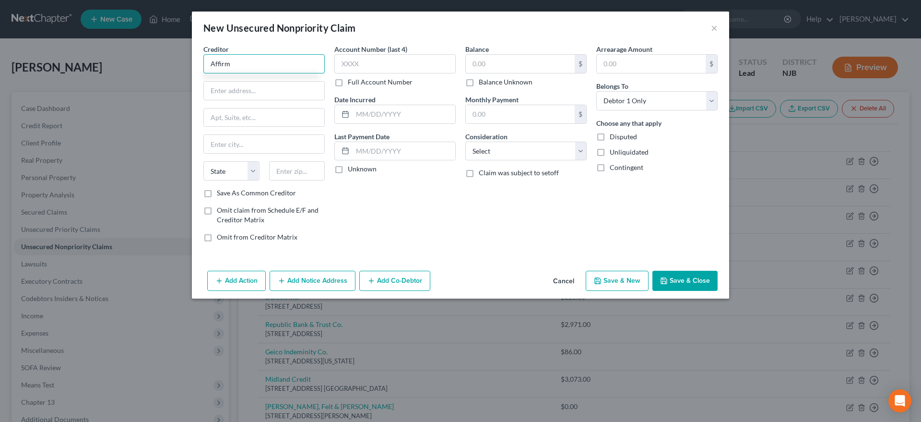
type input "Affirm"
type input "[STREET_ADDRESS][US_STATE]"
type input "94108"
click at [360, 203] on div "Account Number (last 4) Full Account Number Date Incurred Last Payment Date Unk…" at bounding box center [394, 146] width 131 height 205
type input "[GEOGRAPHIC_DATA]"
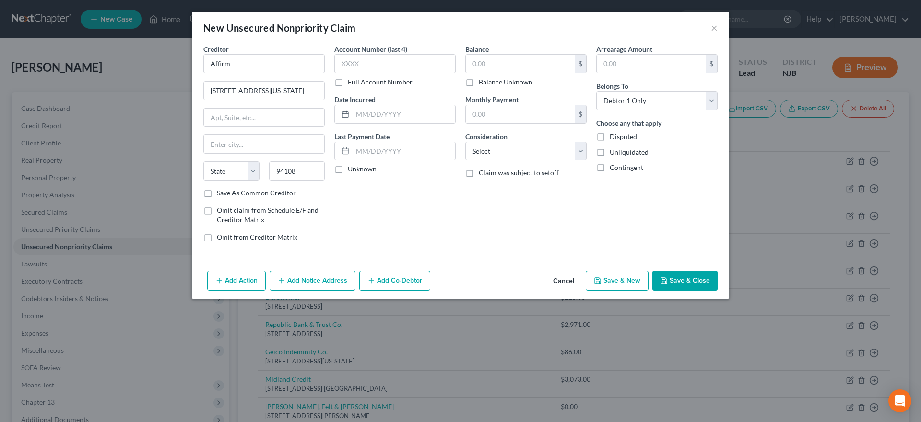
select select "4"
click at [492, 58] on input "text" at bounding box center [520, 64] width 109 height 18
type input "922.00"
select select "14"
click option "Other" at bounding box center [0, 0] width 0 height 0
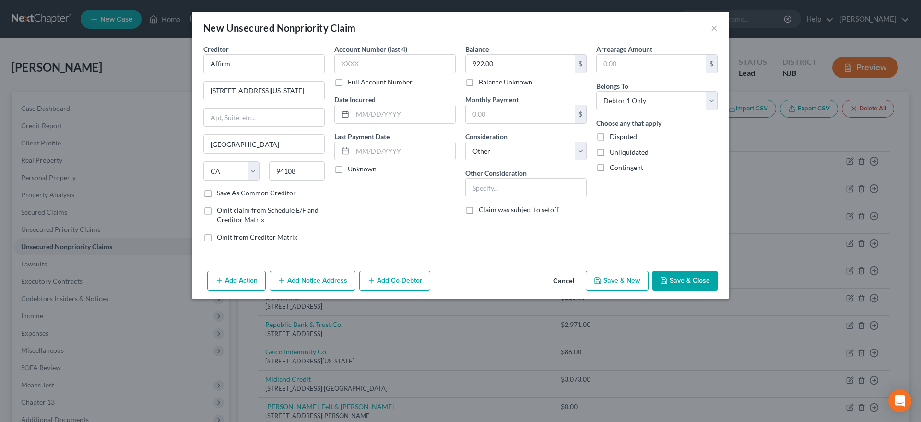
click at [599, 283] on icon "button" at bounding box center [598, 281] width 6 height 6
type input "0.00"
select select "0"
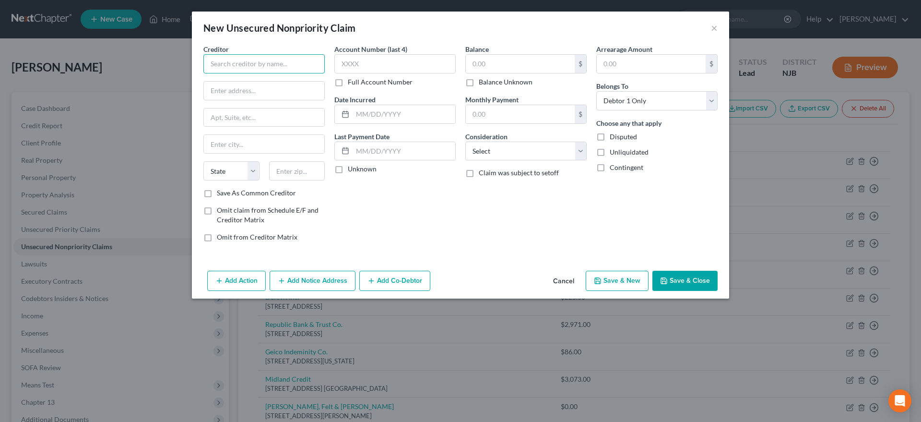
click at [234, 66] on input "text" at bounding box center [263, 63] width 121 height 19
type input "Afterpay"
type input "1955 [GEOGRAPHIC_DATA]"
type input "Suite 204"
type input "94612"
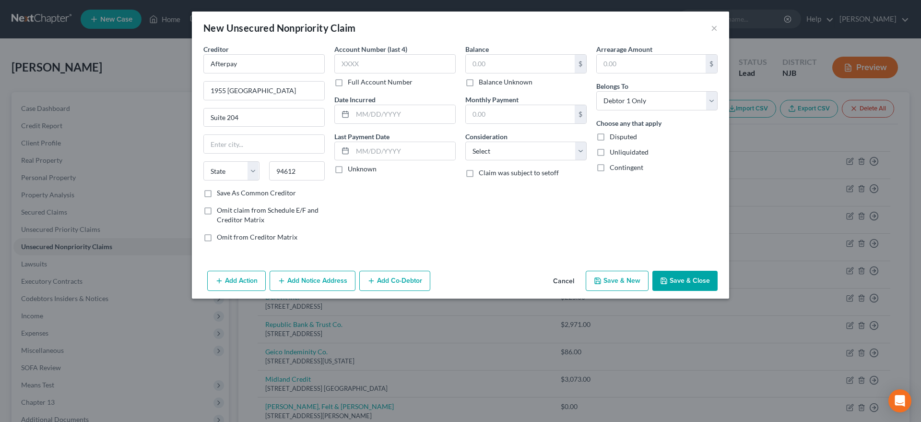
click at [400, 224] on div "Account Number (last 4) Full Account Number Date Incurred Last Payment Date Unk…" at bounding box center [394, 146] width 131 height 205
type input "[GEOGRAPHIC_DATA]"
select select "4"
click at [488, 62] on input "text" at bounding box center [520, 64] width 109 height 18
type input "25.00"
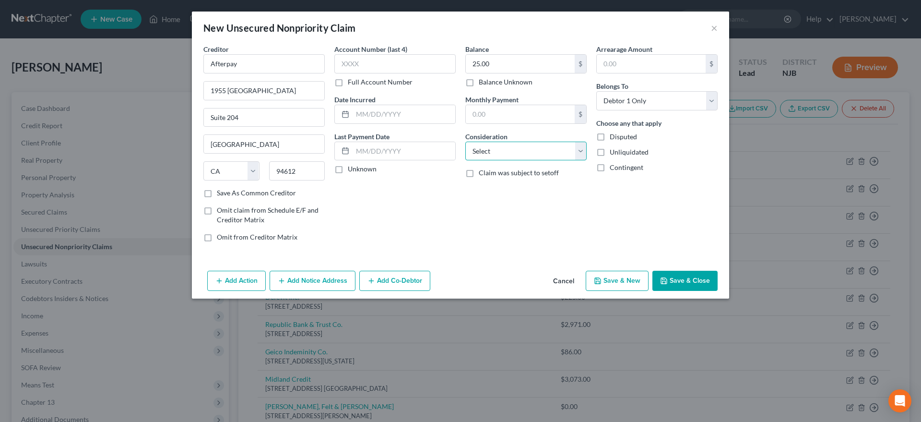
click at [465, 141] on select "Select Cable / Satellite Services Collection Agency Credit Card Debt Debt Couns…" at bounding box center [525, 150] width 121 height 19
select select "14"
click option "Other" at bounding box center [0, 0] width 0 height 0
click at [607, 282] on button "Save & New" at bounding box center [617, 280] width 63 height 20
select select "0"
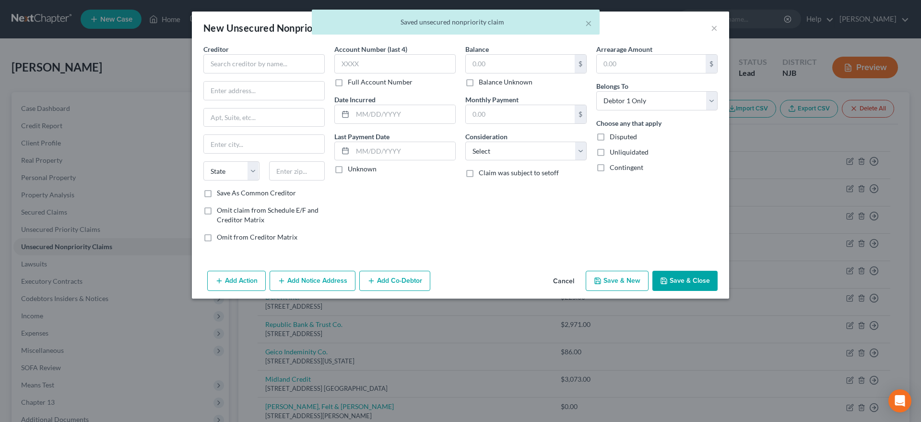
click at [346, 210] on div "Account Number (last 4) Full Account Number Date Incurred Last Payment Date Unk…" at bounding box center [394, 146] width 131 height 205
click at [219, 65] on input "text" at bounding box center [263, 63] width 121 height 19
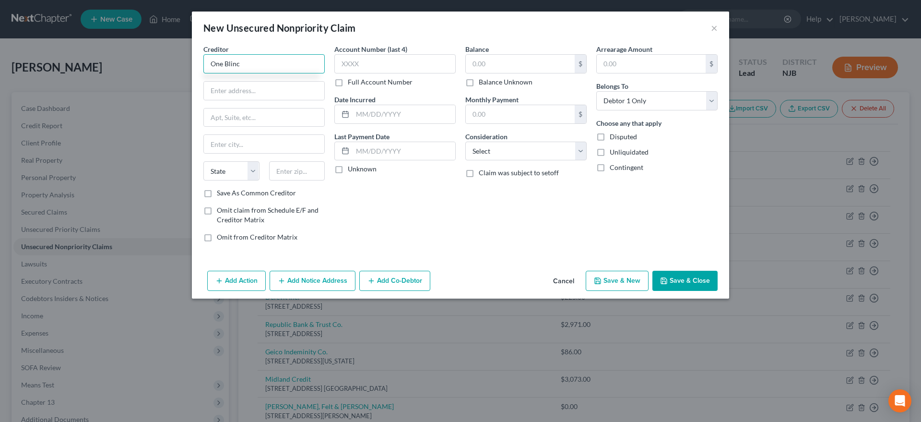
type input "One Blinc"
type input "[STREET_ADDRESS]"
type input "Suite 202"
type input "33004"
type input "Dania"
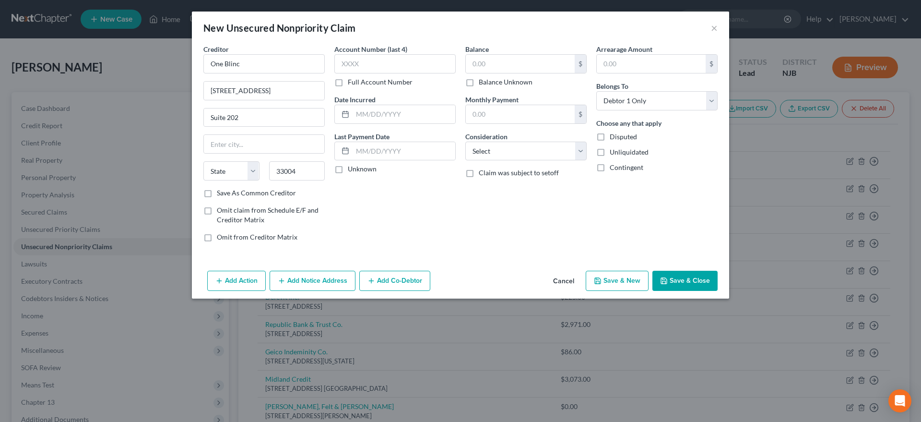
select select "9"
click at [390, 218] on div "Account Number (last 4) Full Account Number Date Incurred Last Payment Date Unk…" at bounding box center [394, 146] width 131 height 205
click at [488, 63] on input "text" at bounding box center [520, 64] width 109 height 18
type input "50.00"
click at [465, 141] on select "Select Cable / Satellite Services Collection Agency Credit Card Debt Debt Couns…" at bounding box center [525, 150] width 121 height 19
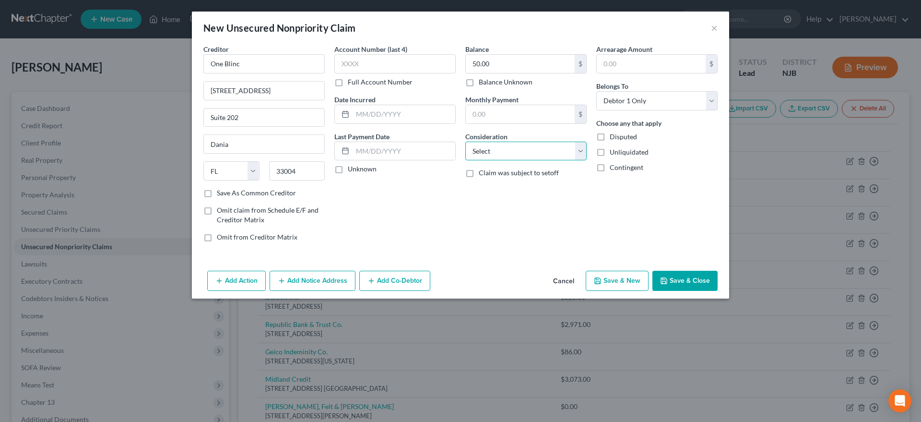
select select "14"
click option "Other" at bounding box center [0, 0] width 0 height 0
click at [601, 278] on icon "button" at bounding box center [598, 281] width 8 height 8
select select "0"
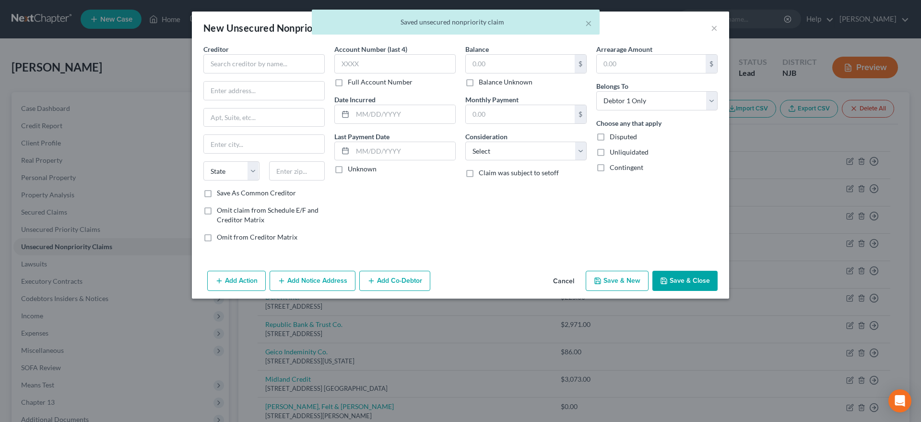
type input "0.00"
click at [374, 212] on div "Account Number (last 4) Full Account Number Date Incurred Last Payment Date Unk…" at bounding box center [394, 146] width 131 height 205
click at [227, 66] on input "text" at bounding box center [263, 63] width 121 height 19
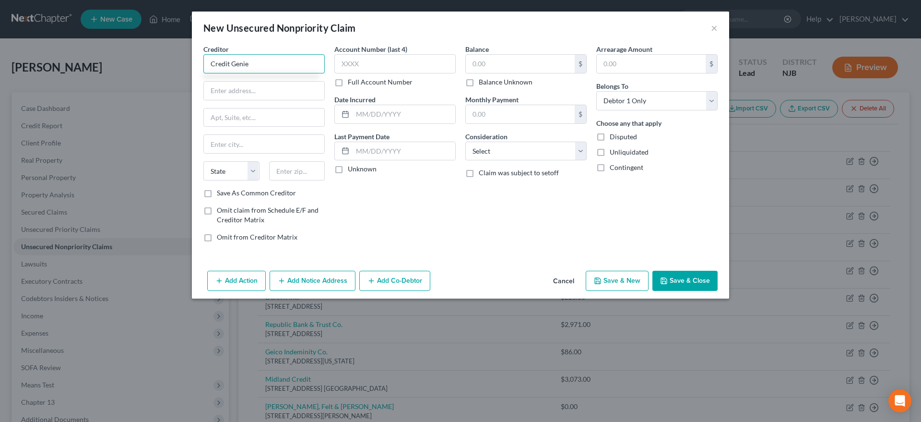
type input "Credit Genie"
type input "[STREET_ADDRESS]"
type input "Building D"
type input "19428"
click at [440, 230] on div "Account Number (last 4) Full Account Number Date Incurred Last Payment Date Unk…" at bounding box center [394, 146] width 131 height 205
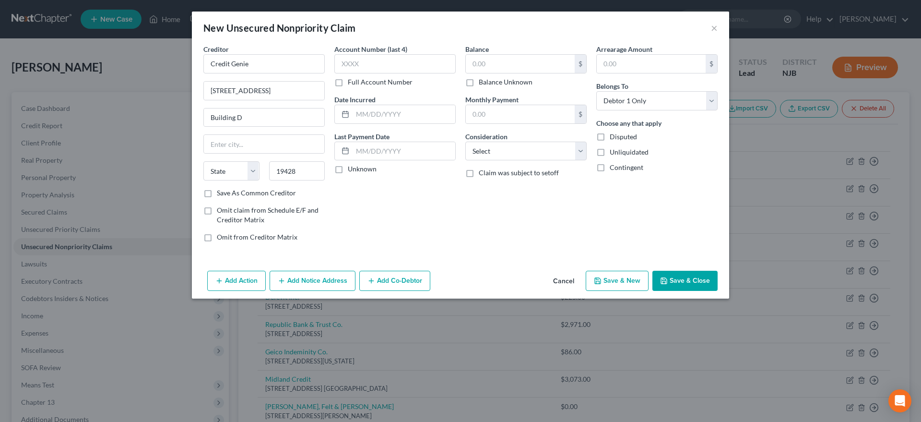
type input "Conshohocken"
select select "39"
click at [495, 66] on input "text" at bounding box center [520, 64] width 109 height 18
type input "150.00"
click at [465, 141] on select "Select Cable / Satellite Services Collection Agency Credit Card Debt Debt Couns…" at bounding box center [525, 150] width 121 height 19
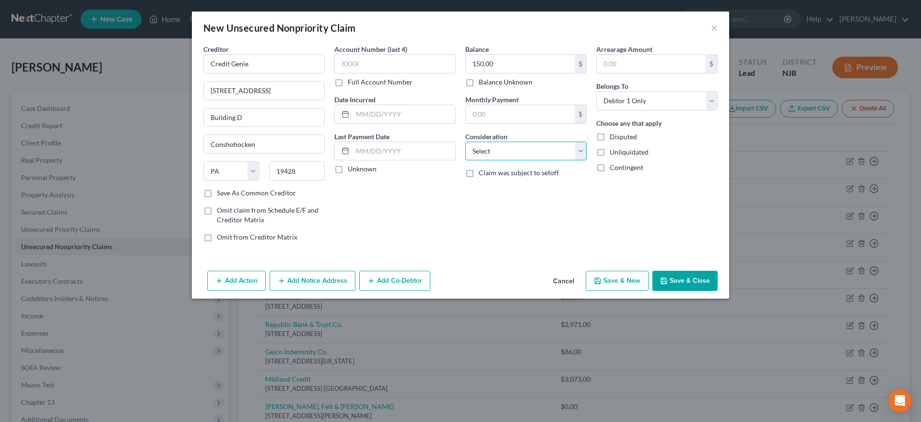
select select "14"
click option "Other" at bounding box center [0, 0] width 0 height 0
click at [600, 276] on button "Save & New" at bounding box center [617, 280] width 63 height 20
select select "0"
type input "0.00"
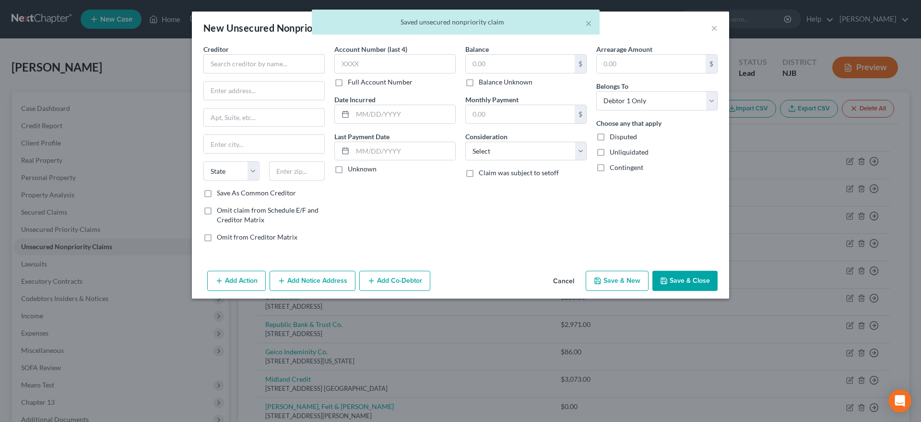
click at [364, 225] on div "Account Number (last 4) Full Account Number Date Incurred Last Payment Date Unk…" at bounding box center [394, 146] width 131 height 205
click at [230, 63] on input "text" at bounding box center [263, 63] width 121 height 19
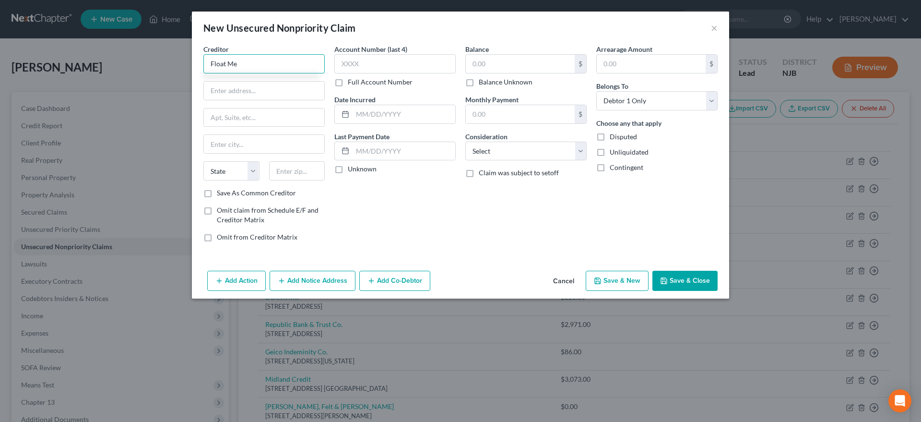
type input "Float Me"
type input "[STREET_ADDRESS][PERSON_NAME]"
type input "78205"
click at [370, 214] on div "Account Number (last 4) Full Account Number Date Incurred Last Payment Date Unk…" at bounding box center [394, 146] width 131 height 205
type input "San Antonio"
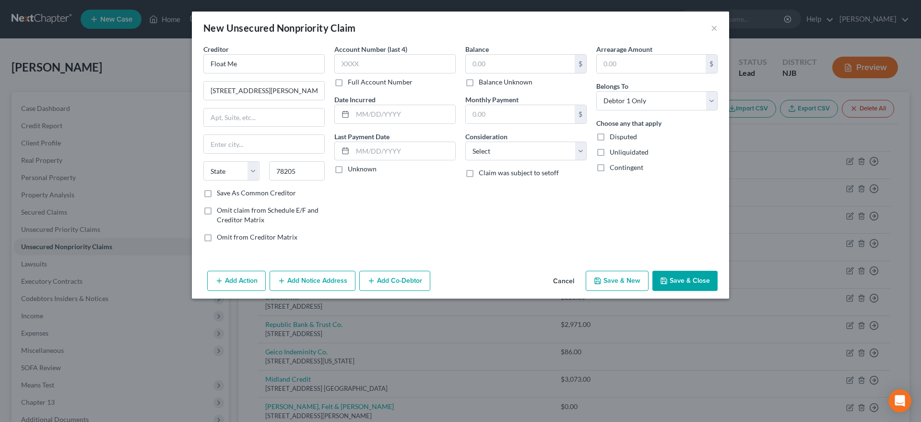
select select "45"
click at [487, 64] on input "text" at bounding box center [520, 64] width 109 height 18
type input "50.00"
click at [465, 141] on select "Select Cable / Satellite Services Collection Agency Credit Card Debt Debt Couns…" at bounding box center [525, 150] width 121 height 19
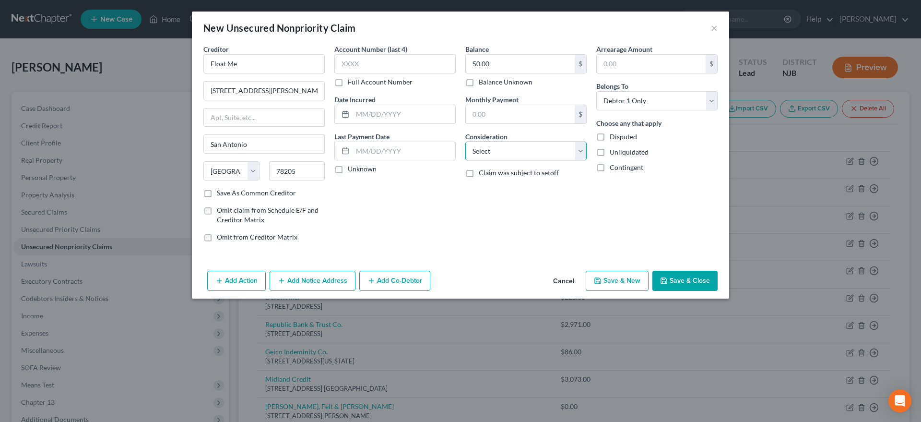
click at [465, 141] on select "Select Cable / Satellite Services Collection Agency Credit Card Debt Debt Couns…" at bounding box center [525, 150] width 121 height 19
select select "14"
click option "Other" at bounding box center [0, 0] width 0 height 0
click at [605, 281] on button "Save & New" at bounding box center [617, 280] width 63 height 20
select select "0"
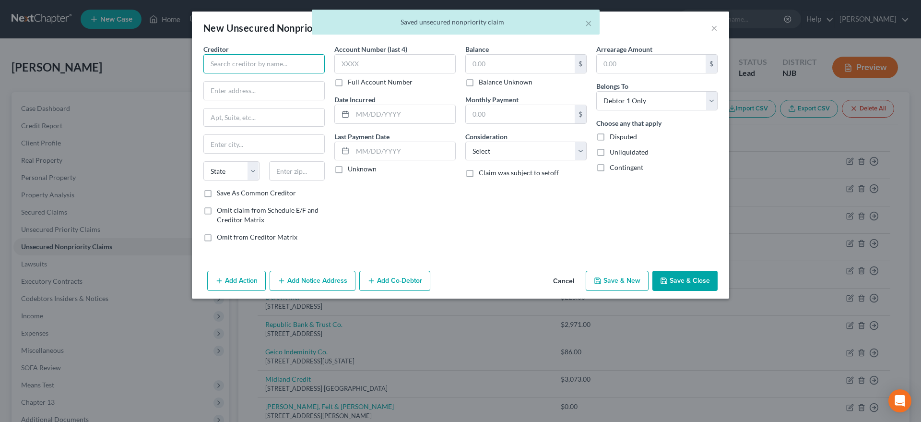
click at [225, 66] on input "text" at bounding box center [263, 63] width 121 height 19
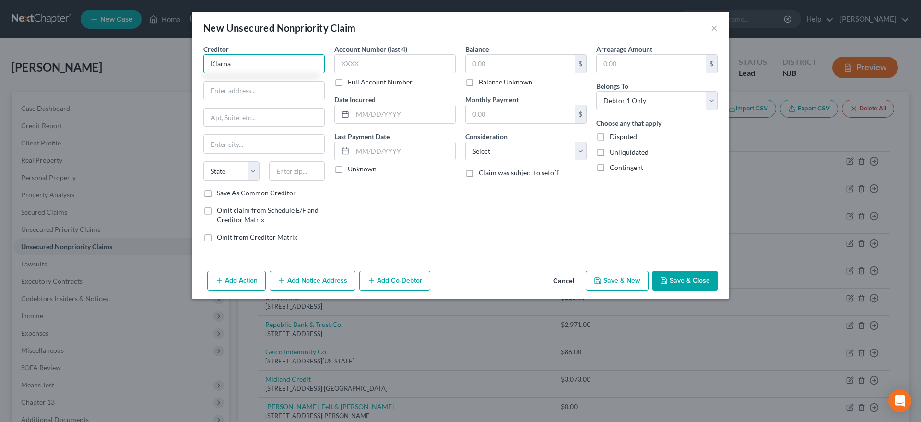
type input "Klarna"
type input "[STREET_ADDRESS]"
type input "19801"
type input "Wilmington"
select select "7"
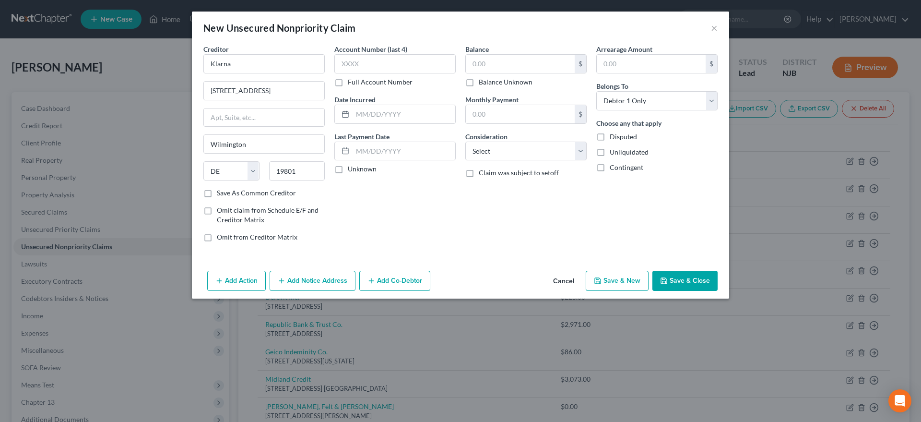
click at [400, 223] on div "Account Number (last 4) Full Account Number Date Incurred Last Payment Date Unk…" at bounding box center [394, 146] width 131 height 205
click at [493, 62] on input "text" at bounding box center [520, 64] width 109 height 18
type input "541.00"
click at [465, 141] on select "Select Cable / Satellite Services Collection Agency Credit Card Debt Debt Couns…" at bounding box center [525, 150] width 121 height 19
select select "14"
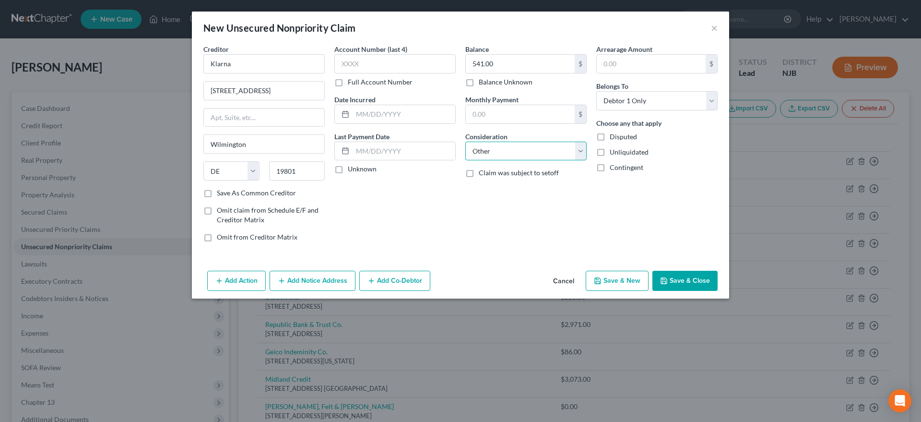
click option "Other" at bounding box center [0, 0] width 0 height 0
click at [604, 284] on button "Save & New" at bounding box center [617, 280] width 63 height 20
select select "0"
click at [223, 63] on input "text" at bounding box center [263, 63] width 121 height 19
click at [223, 64] on input "text" at bounding box center [263, 63] width 121 height 19
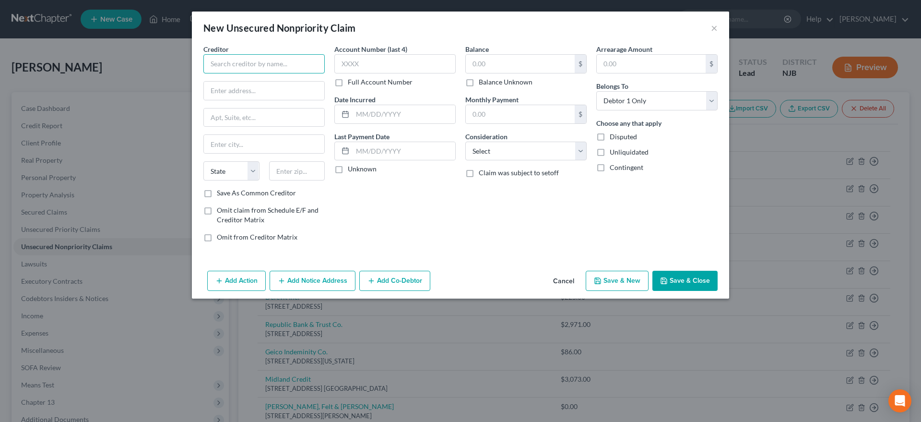
click at [223, 64] on input "text" at bounding box center [263, 63] width 121 height 19
type input "Grant/Oasis Financial"
type input "[STREET_ADDRESS]"
type input "Suite 900"
click at [305, 167] on input "text" at bounding box center [297, 170] width 56 height 19
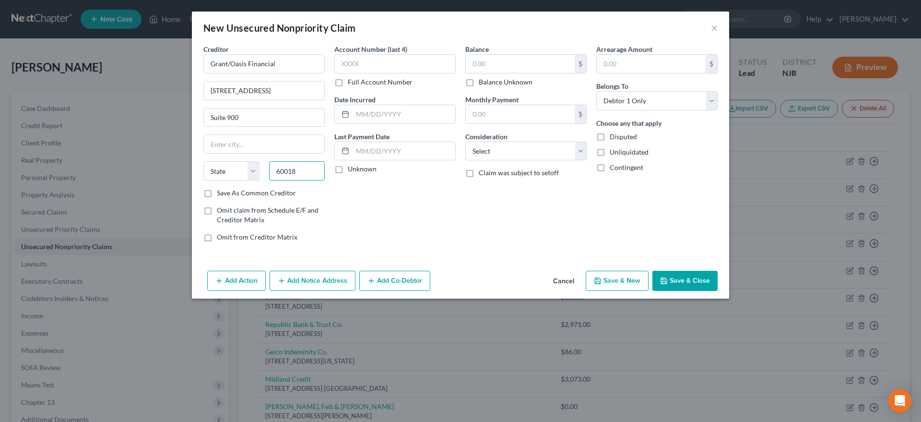
type input "60018"
click at [411, 208] on div "Account Number (last 4) Full Account Number Date Incurred Last Payment Date Unk…" at bounding box center [394, 146] width 131 height 205
type input "Des Plaines"
select select "14"
click at [504, 61] on input "text" at bounding box center [520, 64] width 109 height 18
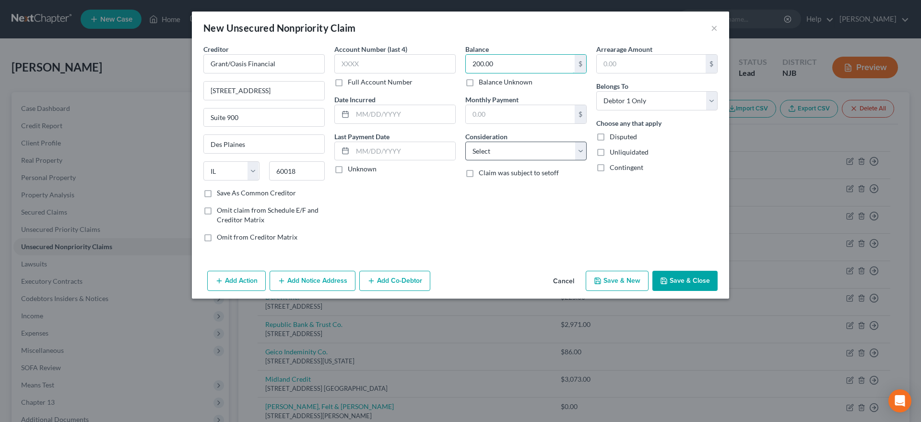
type input "200.00"
click at [465, 141] on select "Select Cable / Satellite Services Collection Agency Credit Card Debt Debt Couns…" at bounding box center [525, 150] width 121 height 19
select select "14"
click option "Other" at bounding box center [0, 0] width 0 height 0
click at [609, 282] on button "Save & New" at bounding box center [617, 280] width 63 height 20
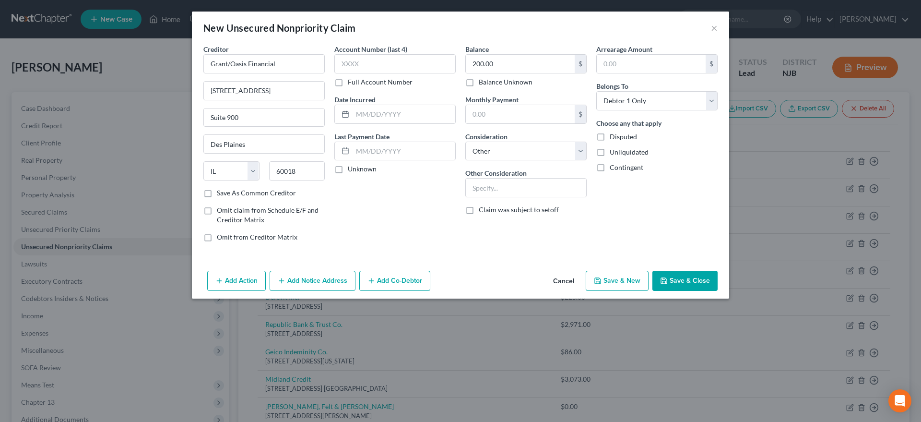
select select "0"
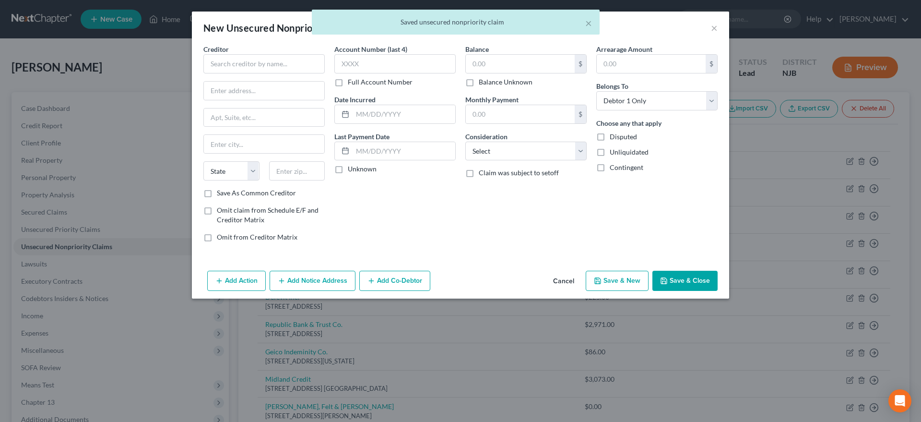
click at [352, 223] on div "Account Number (last 4) Full Account Number Date Incurred Last Payment Date Unk…" at bounding box center [394, 146] width 131 height 205
click at [221, 62] on input "text" at bounding box center [263, 63] width 121 height 19
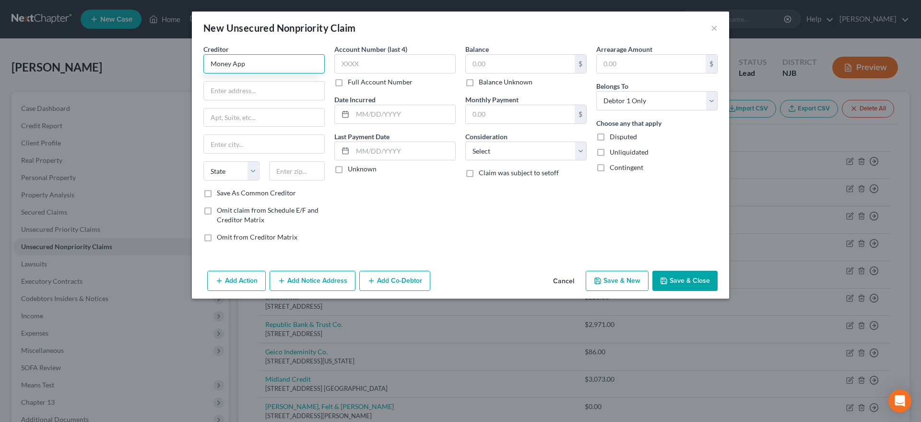
type input "Money App"
type input "[STREET_ADDRESS]"
type input "84020"
type input "[PERSON_NAME]"
select select "46"
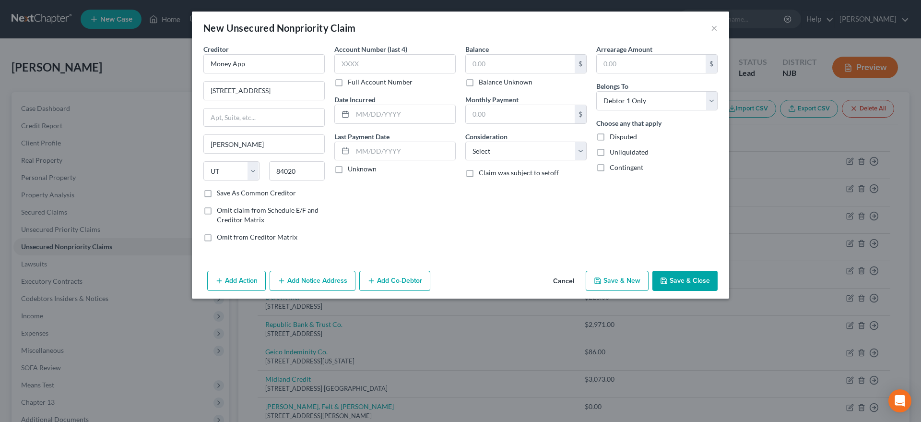
click at [366, 217] on div "Account Number (last 4) Full Account Number Date Incurred Last Payment Date Unk…" at bounding box center [394, 146] width 131 height 205
click at [505, 62] on input "text" at bounding box center [520, 64] width 109 height 18
type input "250.00"
click at [465, 141] on select "Select Cable / Satellite Services Collection Agency Credit Card Debt Debt Couns…" at bounding box center [525, 150] width 121 height 19
select select "14"
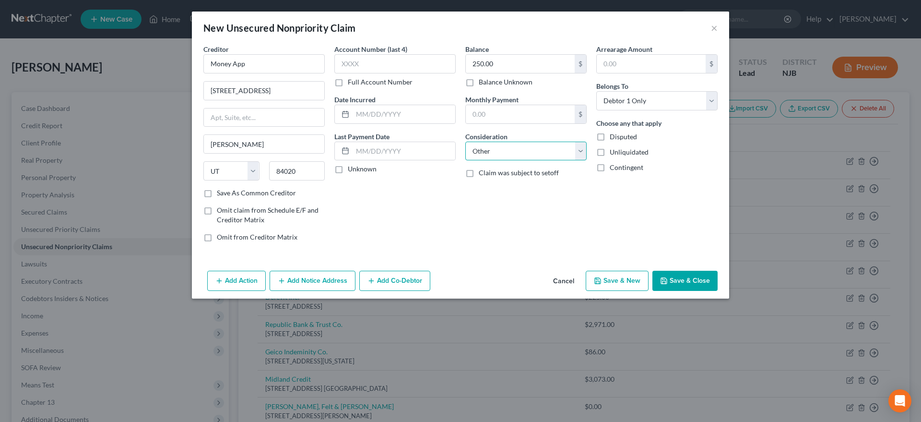
click option "Other" at bounding box center [0, 0] width 0 height 0
click at [487, 357] on div "New Unsecured Nonpriority Claim × Creditor * Money App 256 W. Data Drive [PERSO…" at bounding box center [460, 211] width 921 height 422
click at [599, 280] on icon "button" at bounding box center [598, 281] width 8 height 8
select select "0"
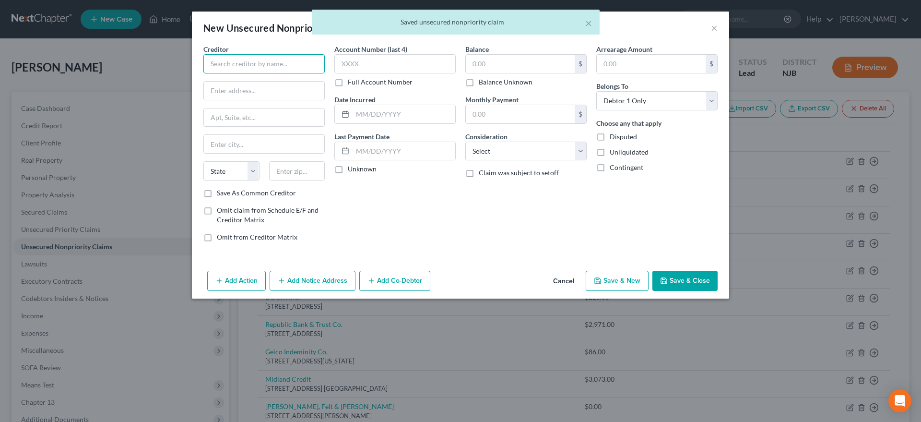
click at [237, 66] on input "text" at bounding box center [263, 63] width 121 height 19
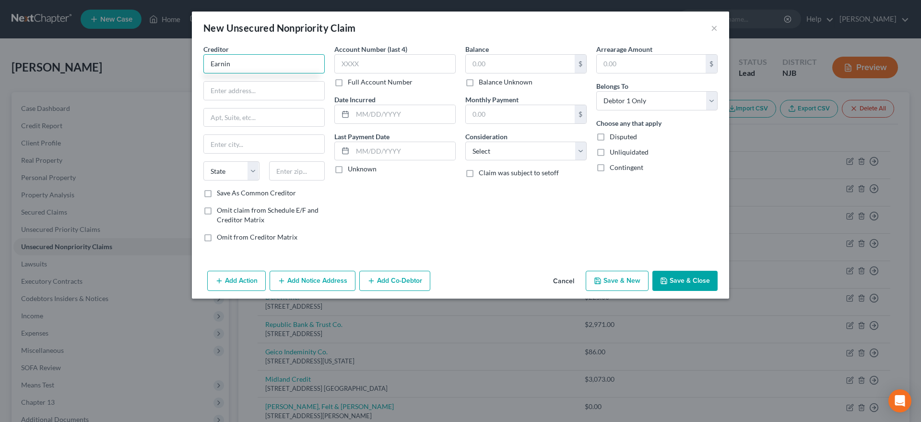
type input "Earnin"
type input "[STREET_ADDRESS]"
type input "94040"
click at [410, 228] on div "Account Number (last 4) Full Account Number Date Incurred Last Payment Date Unk…" at bounding box center [394, 146] width 131 height 205
type input "Mountain View"
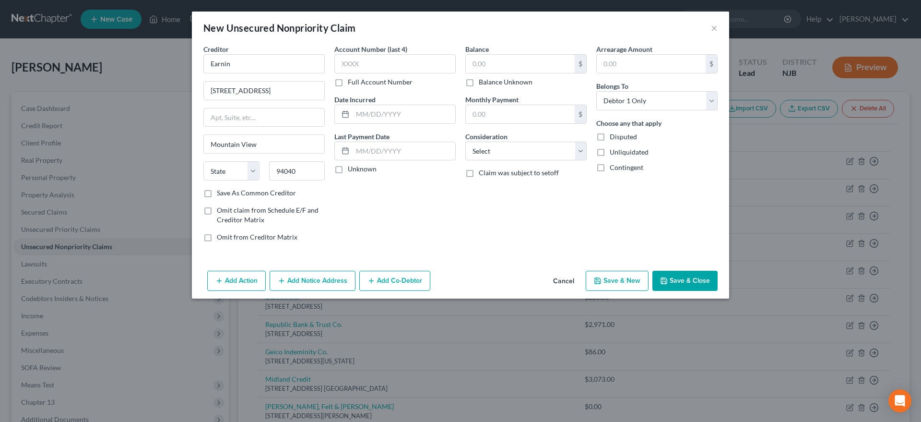
select select "4"
click at [494, 61] on input "text" at bounding box center [520, 64] width 109 height 18
type input "150.00"
select select "14"
click option "Other" at bounding box center [0, 0] width 0 height 0
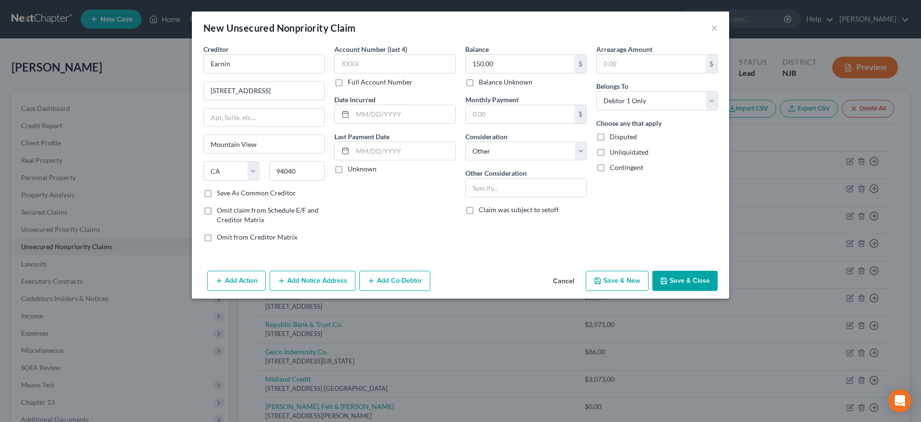
click at [599, 282] on icon "button" at bounding box center [598, 281] width 8 height 8
select select "0"
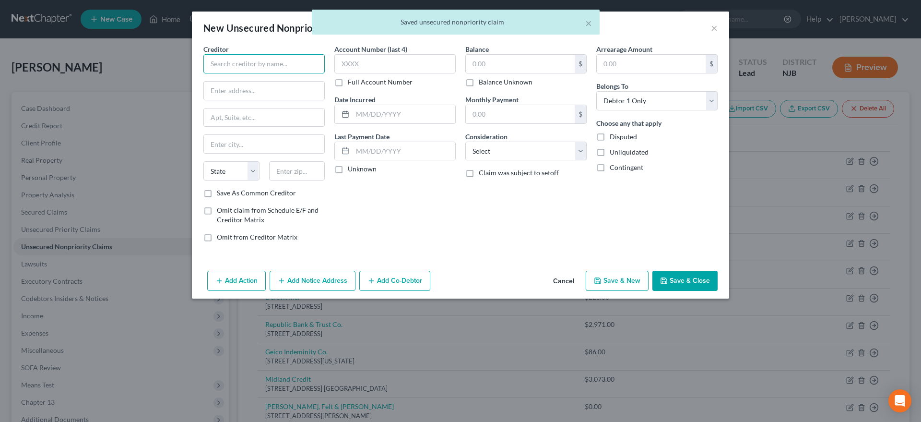
click at [237, 65] on input "text" at bounding box center [263, 63] width 121 height 19
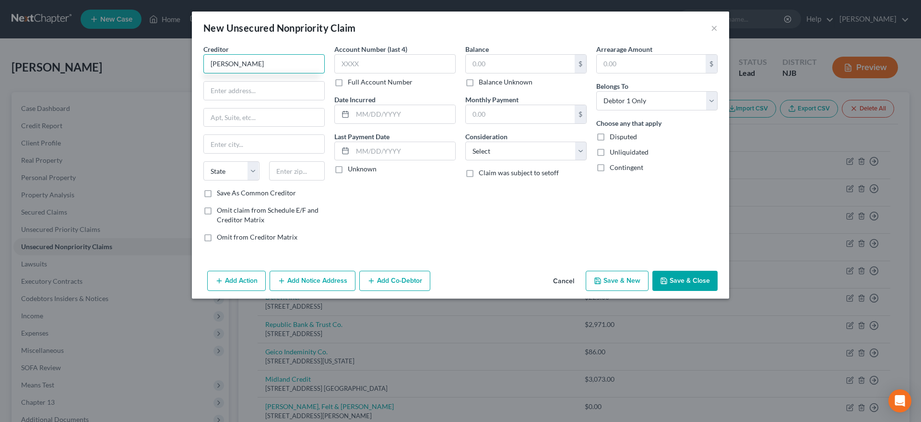
type input "[PERSON_NAME]"
type input "[STREET_ADDRESS]"
type input "19801"
click at [412, 225] on div "Account Number (last 4) Full Account Number Date Incurred Last Payment Date Unk…" at bounding box center [394, 146] width 131 height 205
type input "Wilmington"
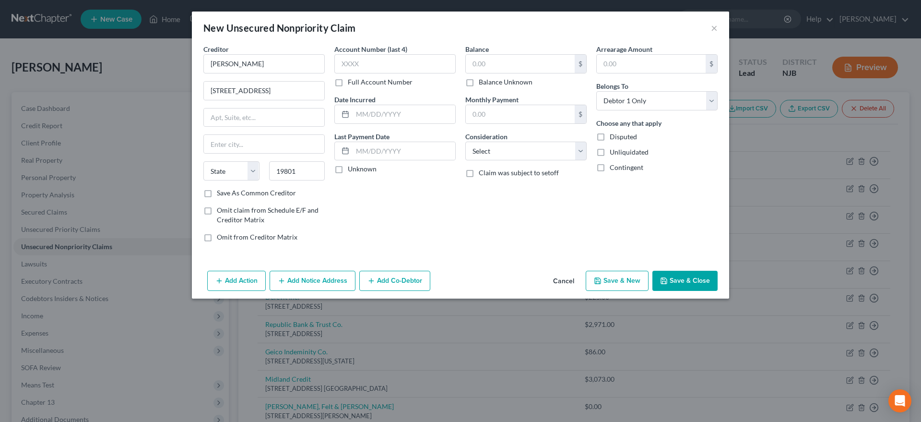
select select "7"
click at [493, 63] on input "text" at bounding box center [520, 64] width 109 height 18
type input "150.00"
select select "14"
click option "Other" at bounding box center [0, 0] width 0 height 0
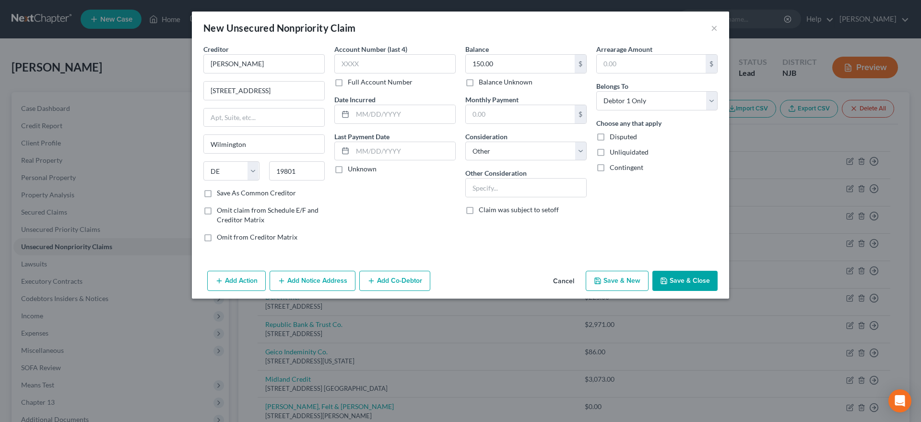
click at [607, 276] on button "Save & New" at bounding box center [617, 280] width 63 height 20
type input "0.00"
select select "0"
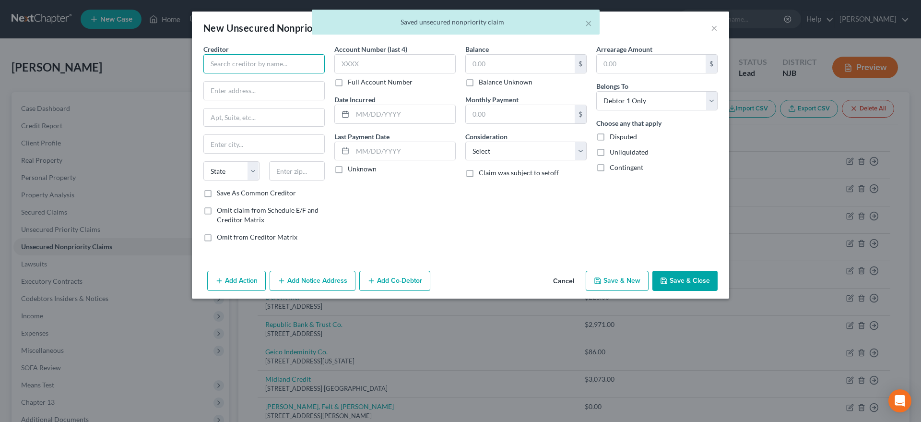
click at [235, 61] on input "text" at bounding box center [263, 63] width 121 height 19
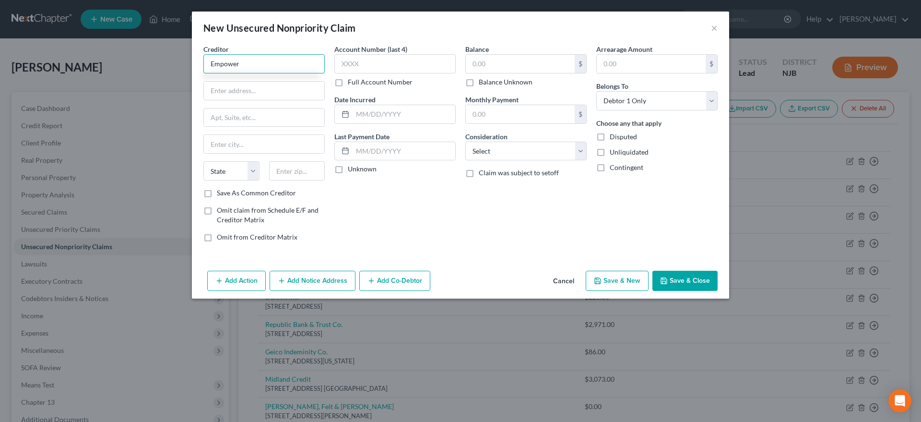
type input "Empower"
type input "[STREET_ADDRESS][US_STATE]"
type input "94108"
type input "[GEOGRAPHIC_DATA]"
select select "4"
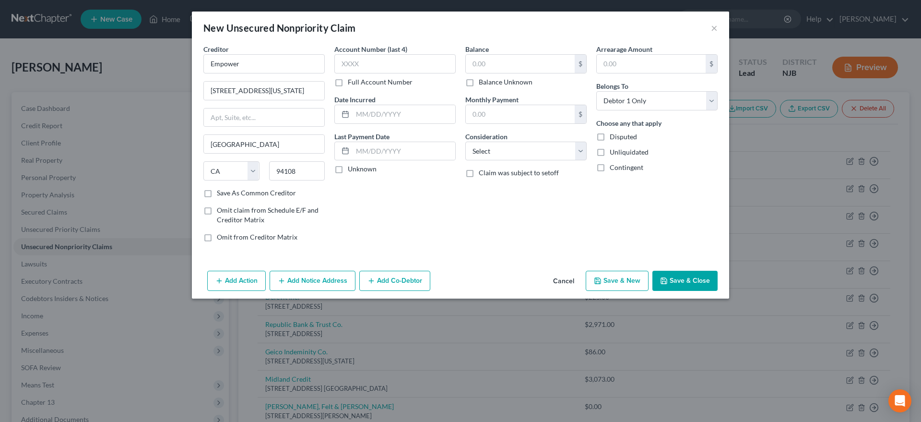
click at [413, 222] on div "Account Number (last 4) Full Account Number Date Incurred Last Payment Date Unk…" at bounding box center [394, 146] width 131 height 205
click at [494, 59] on input "text" at bounding box center [520, 64] width 109 height 18
click at [465, 141] on select "Select Cable / Satellite Services Collection Agency Credit Card Debt Debt Couns…" at bounding box center [525, 150] width 121 height 19
click option "Other" at bounding box center [0, 0] width 0 height 0
click at [604, 281] on button "Save & New" at bounding box center [617, 280] width 63 height 20
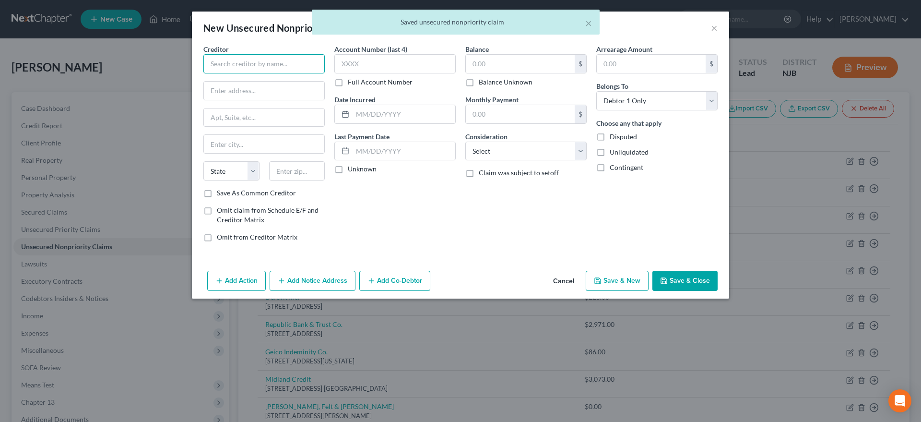
click at [221, 64] on input "text" at bounding box center [263, 63] width 121 height 19
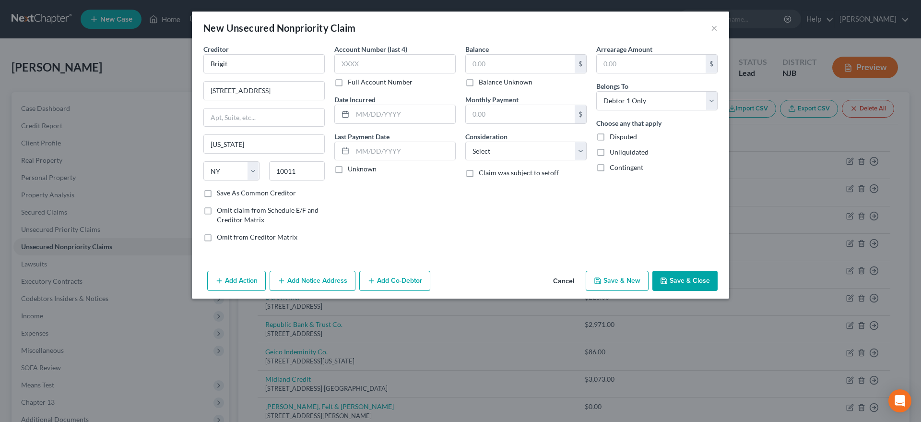
click at [383, 217] on div "Account Number (last 4) Full Account Number Date Incurred Last Payment Date Unk…" at bounding box center [394, 146] width 131 height 205
click at [485, 64] on input "text" at bounding box center [520, 64] width 109 height 18
click at [465, 141] on select "Select Cable / Satellite Services Collection Agency Credit Card Debt Debt Couns…" at bounding box center [525, 150] width 121 height 19
click option "Other" at bounding box center [0, 0] width 0 height 0
click at [611, 282] on button "Save & New" at bounding box center [617, 280] width 63 height 20
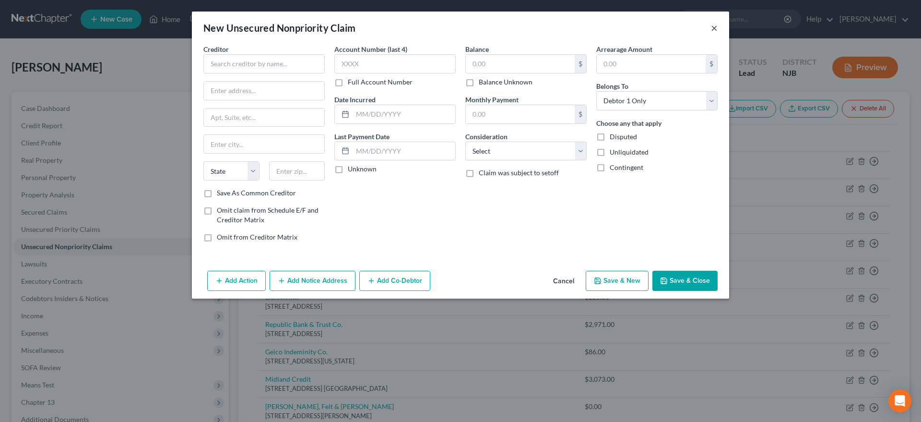
click at [713, 29] on button "×" at bounding box center [714, 28] width 7 height 12
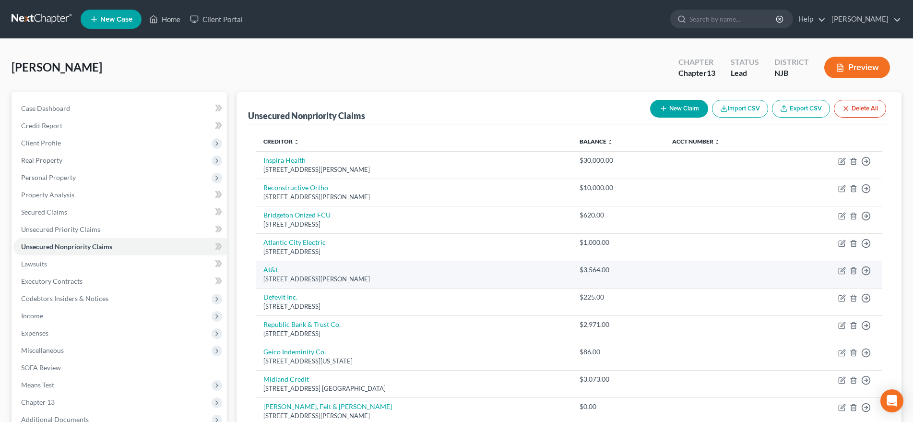
scroll to position [49, 0]
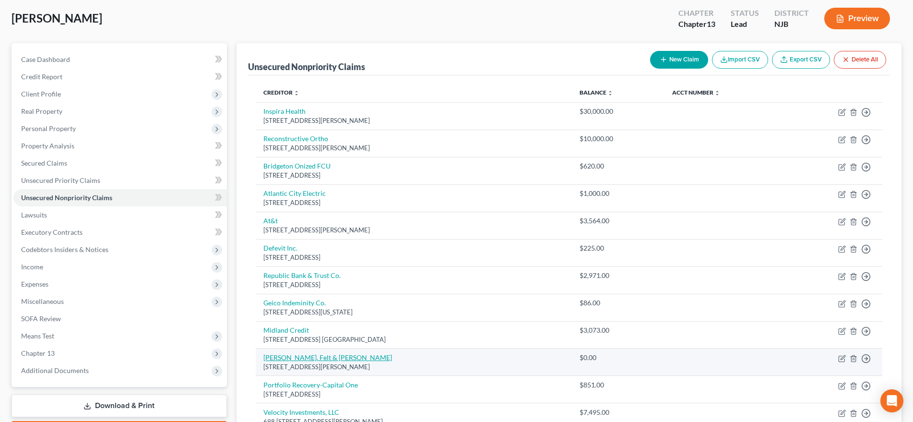
click at [308, 358] on link "[PERSON_NAME], Felt & [PERSON_NAME]" at bounding box center [327, 357] width 129 height 8
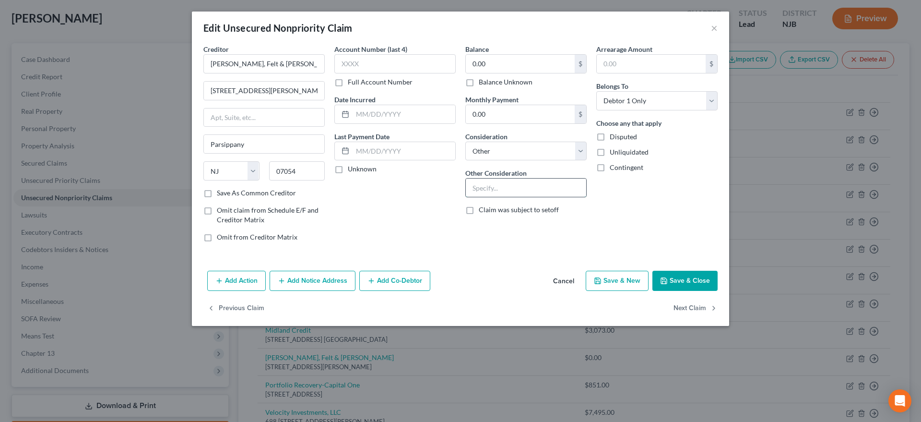
click at [478, 185] on input "text" at bounding box center [526, 187] width 120 height 18
click at [603, 284] on button "Save & New" at bounding box center [617, 280] width 63 height 20
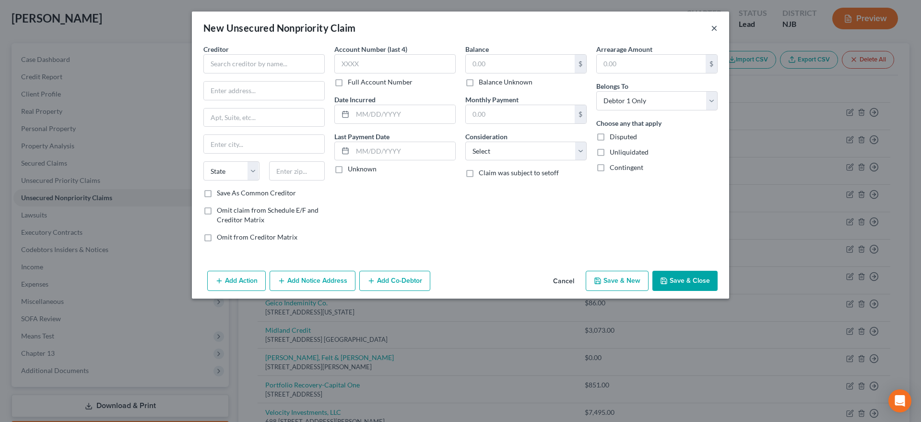
click at [716, 30] on button "×" at bounding box center [714, 28] width 7 height 12
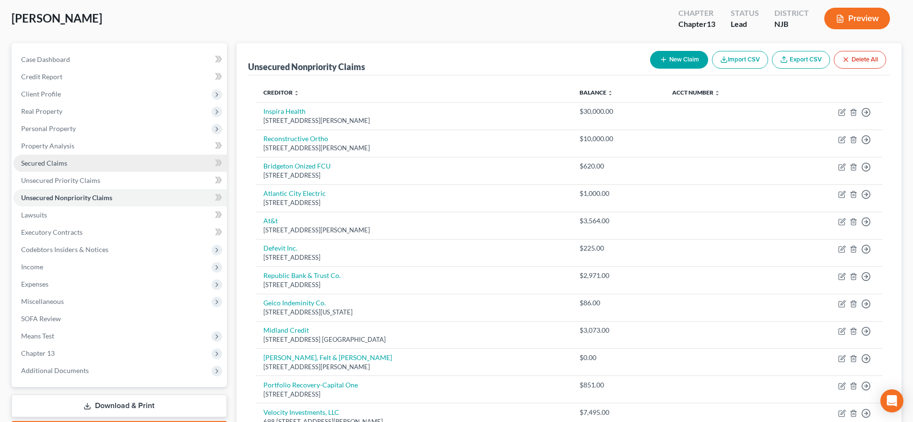
click at [73, 163] on link "Secured Claims" at bounding box center [119, 162] width 213 height 17
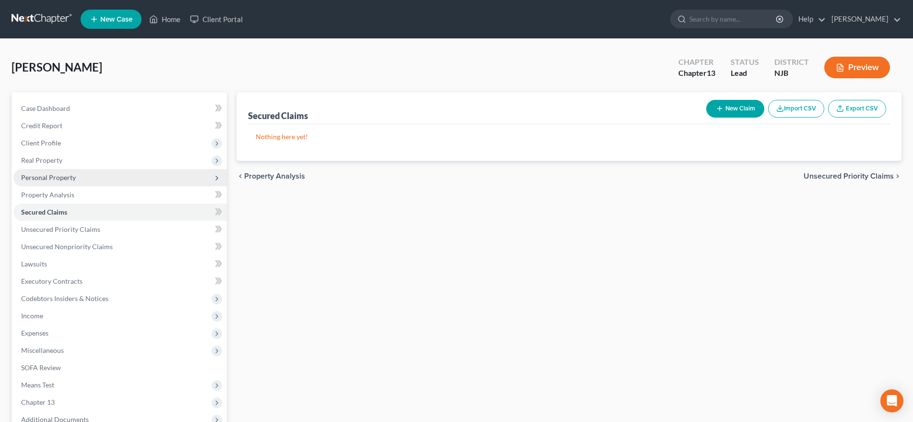
click at [85, 177] on span "Personal Property" at bounding box center [119, 177] width 213 height 17
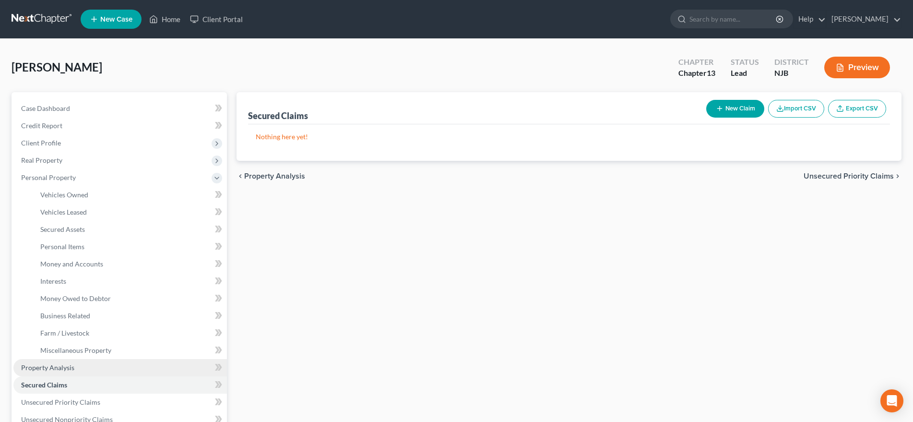
click at [88, 367] on link "Property Analysis" at bounding box center [119, 367] width 213 height 17
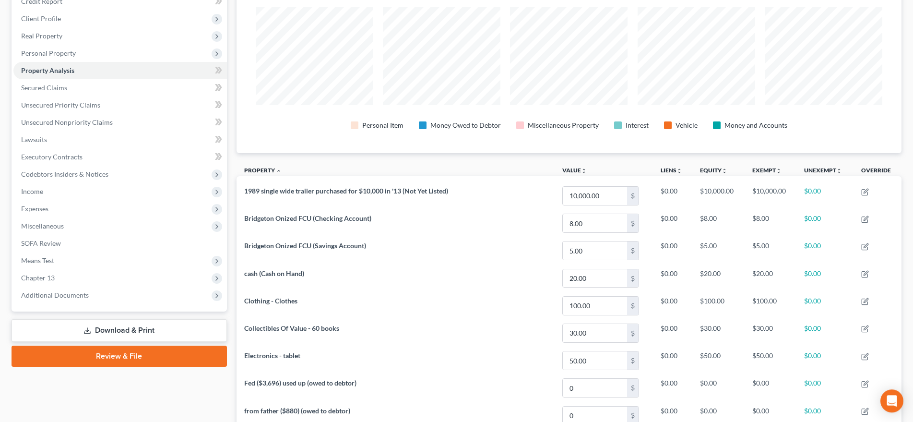
scroll to position [98, 0]
